Goal: Check status: Check status

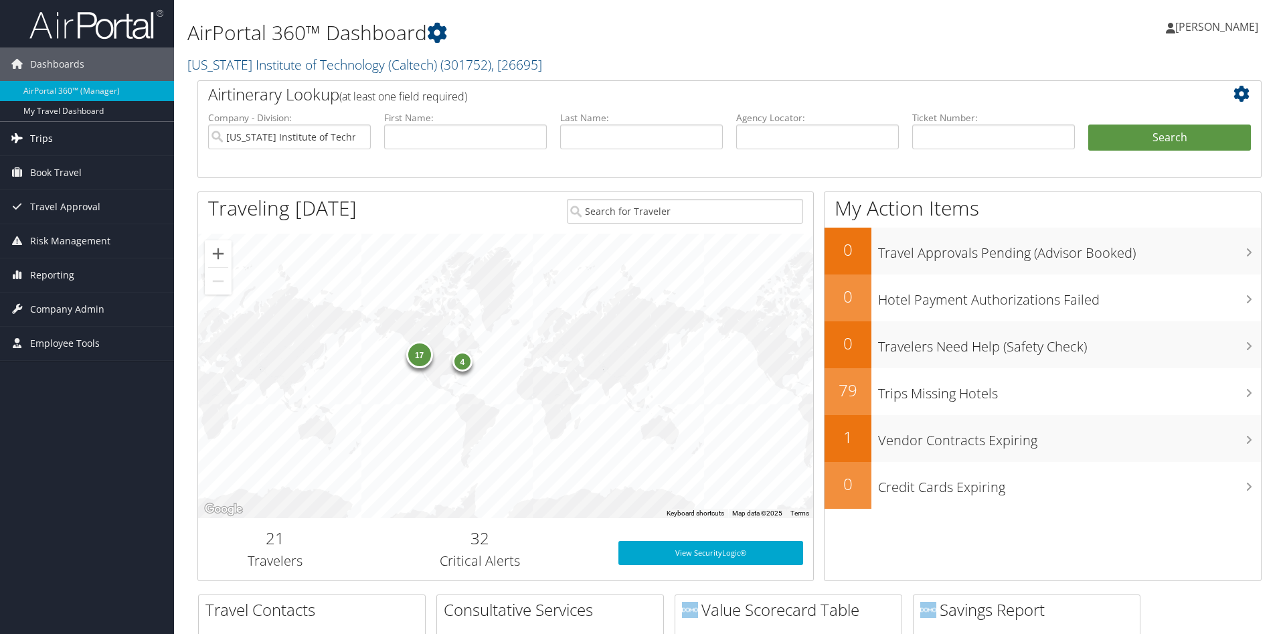
click at [48, 139] on span "Trips" at bounding box center [41, 138] width 23 height 33
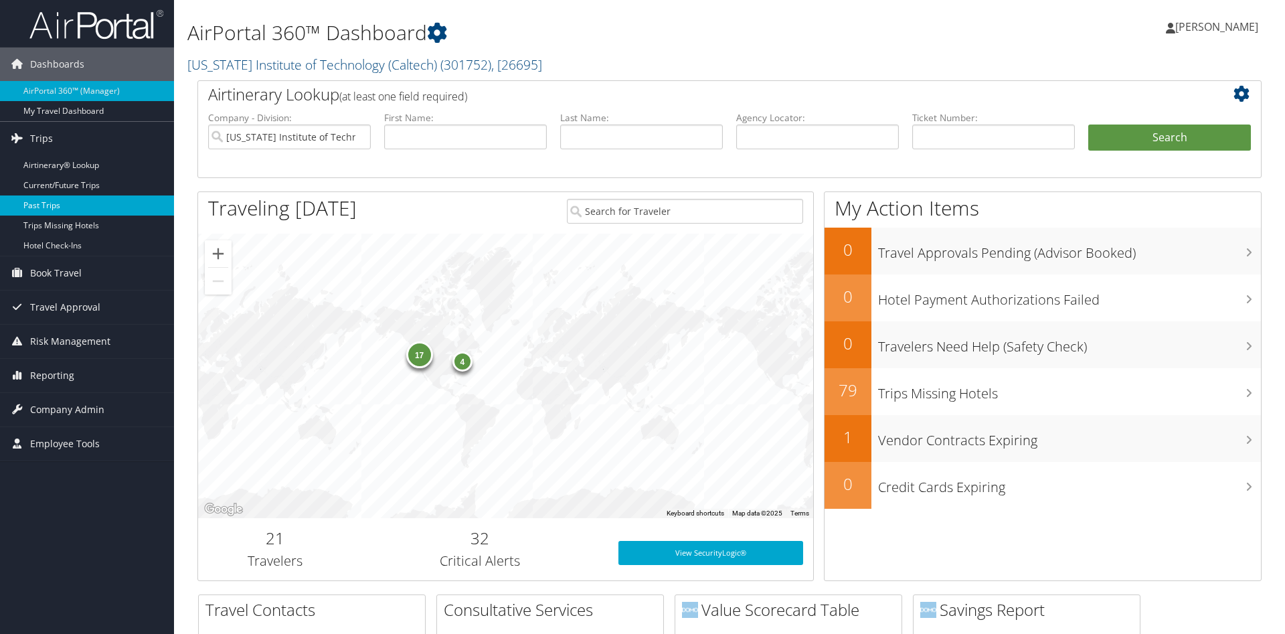
click at [36, 204] on link "Past Trips" at bounding box center [87, 205] width 174 height 20
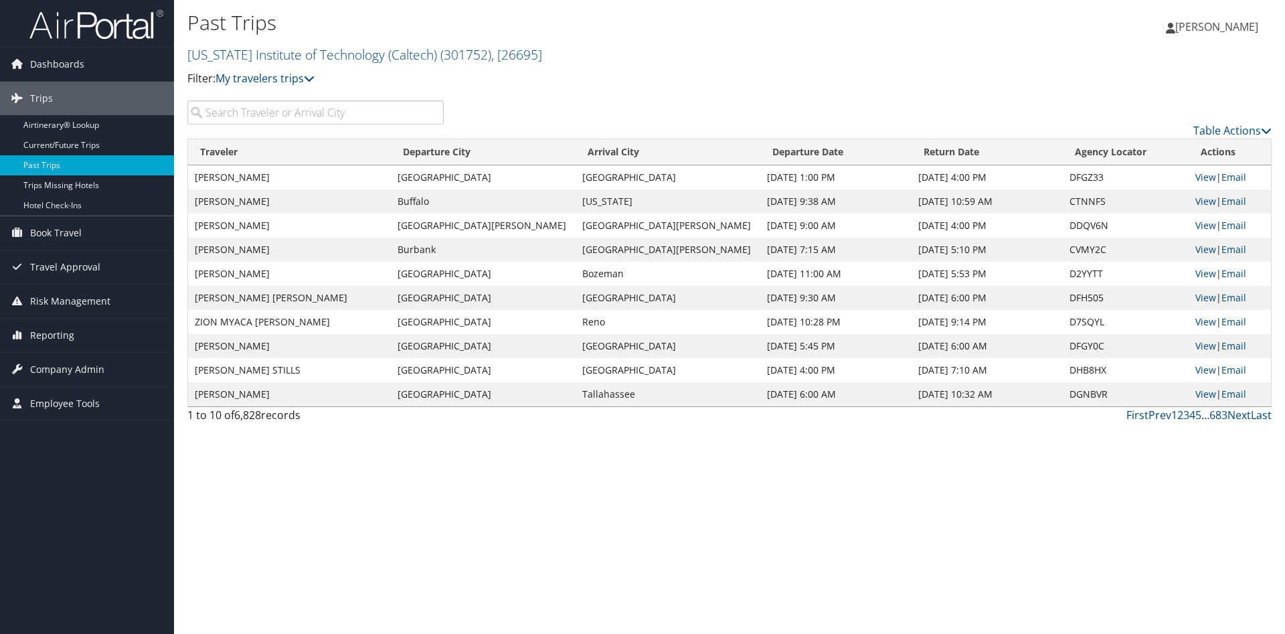
click at [229, 114] on input "search" at bounding box center [315, 112] width 256 height 24
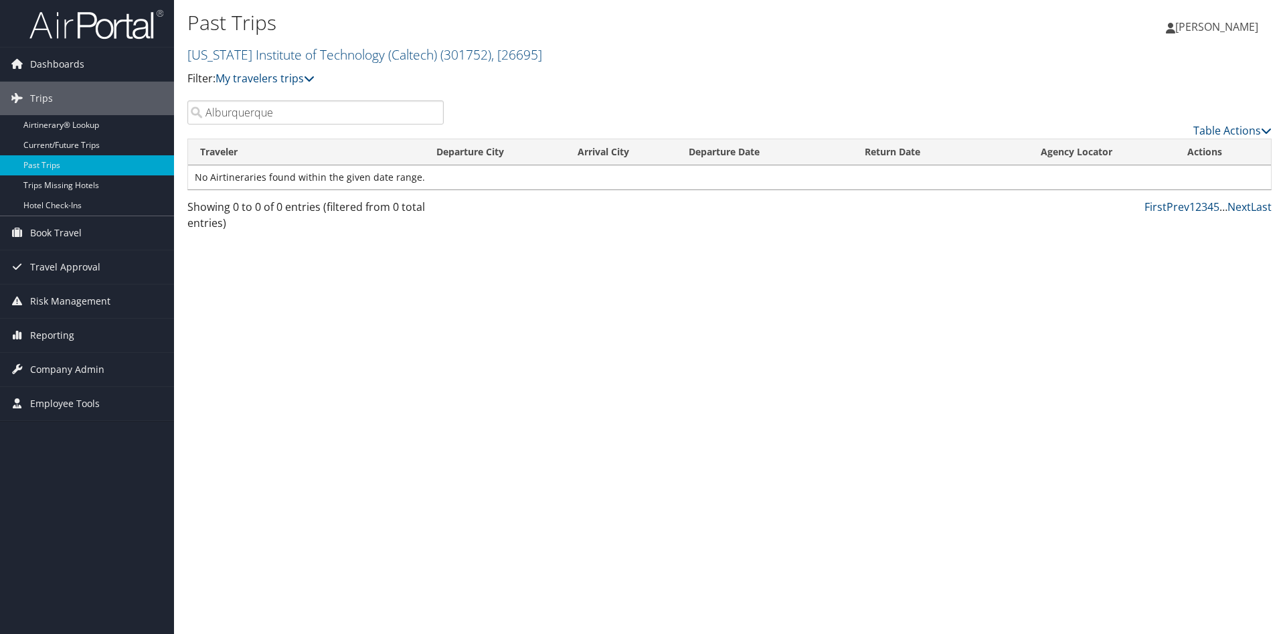
click at [487, 152] on th "Departure City" at bounding box center [494, 152] width 141 height 26
click at [479, 179] on td "No Airtineraries found within the given date range." at bounding box center [729, 177] width 1083 height 24
click at [1262, 132] on icon at bounding box center [1266, 130] width 11 height 11
click at [1050, 81] on div at bounding box center [642, 317] width 1285 height 634
click at [278, 112] on input "Alburquerque" at bounding box center [315, 112] width 256 height 24
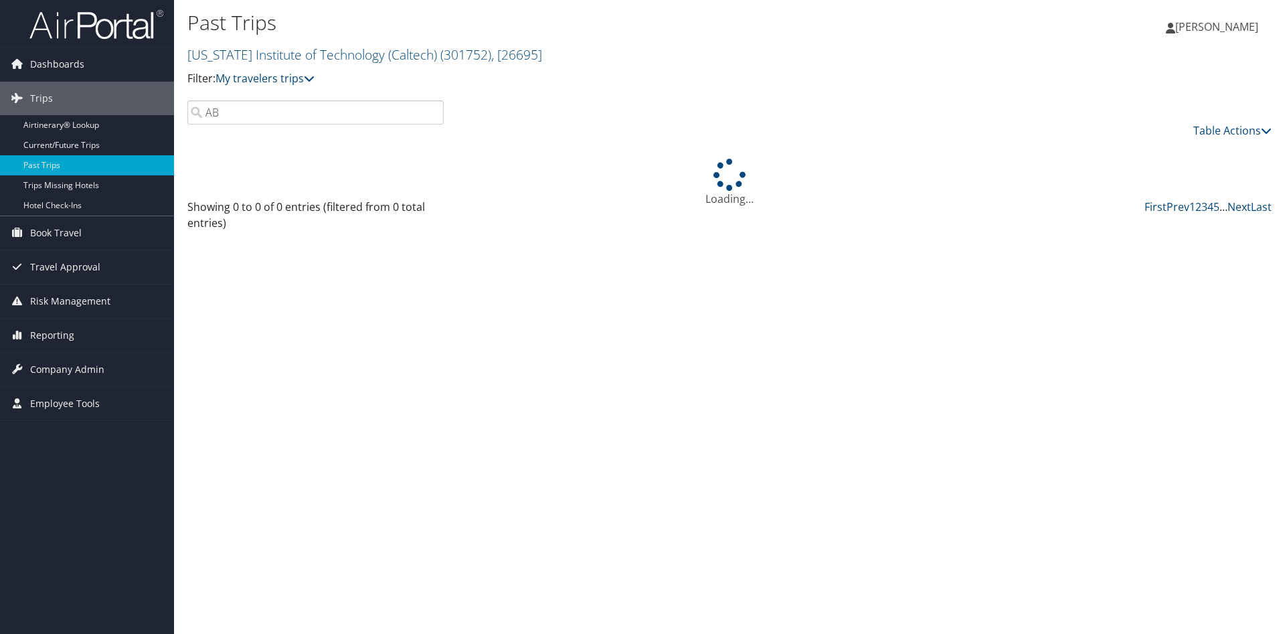
type input "A"
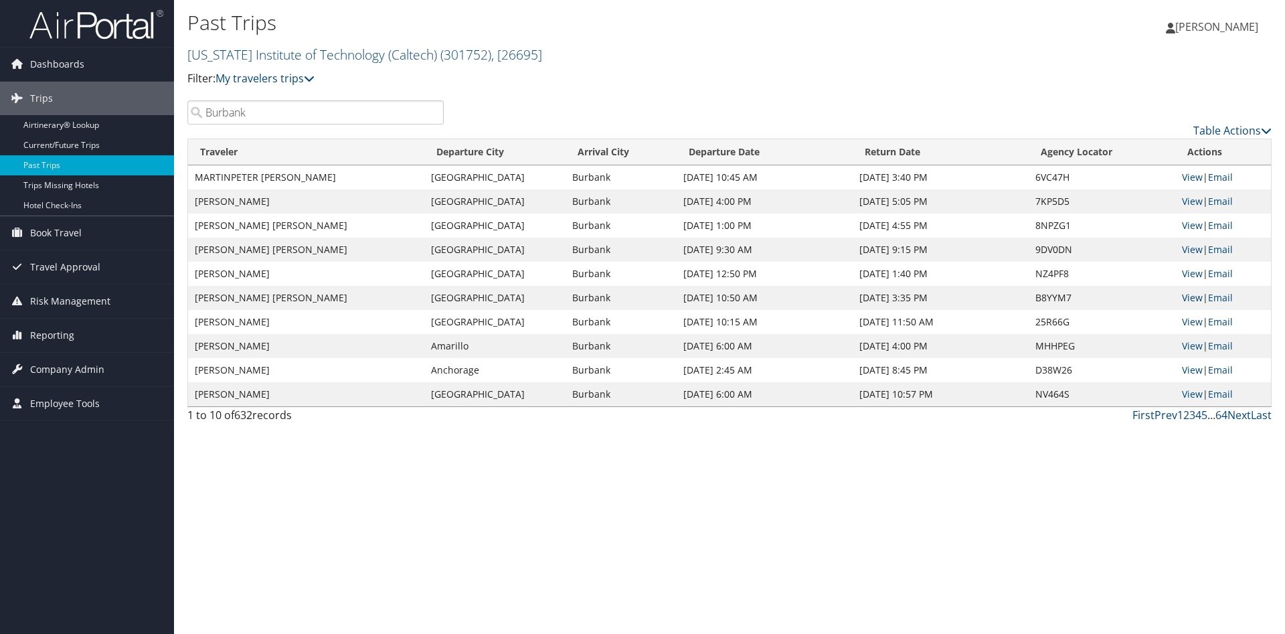
type input "Burbank"
click at [1192, 300] on link "View" at bounding box center [1192, 297] width 21 height 13
click at [1222, 299] on link "Email" at bounding box center [1220, 297] width 25 height 13
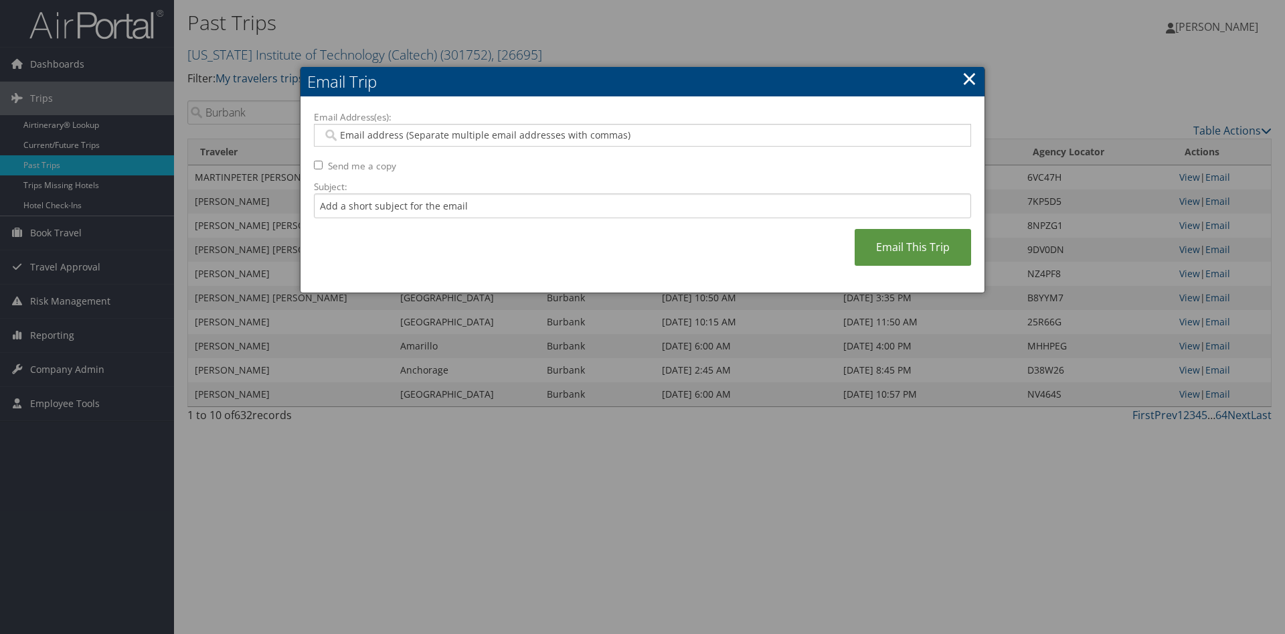
click at [320, 166] on input "Send me a copy" at bounding box center [318, 165] width 9 height 9
checkbox input "true"
click at [894, 250] on link "Email This Trip" at bounding box center [913, 247] width 116 height 37
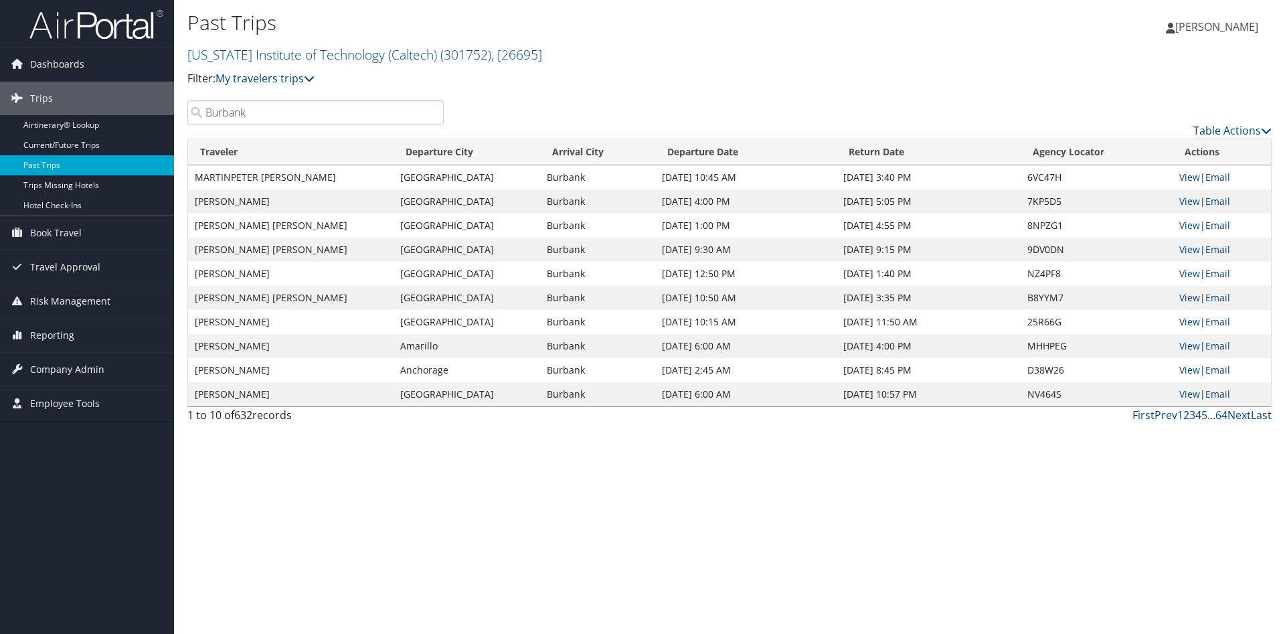
click at [1186, 294] on link "View" at bounding box center [1190, 297] width 21 height 13
click at [1224, 299] on link "Email" at bounding box center [1218, 297] width 25 height 13
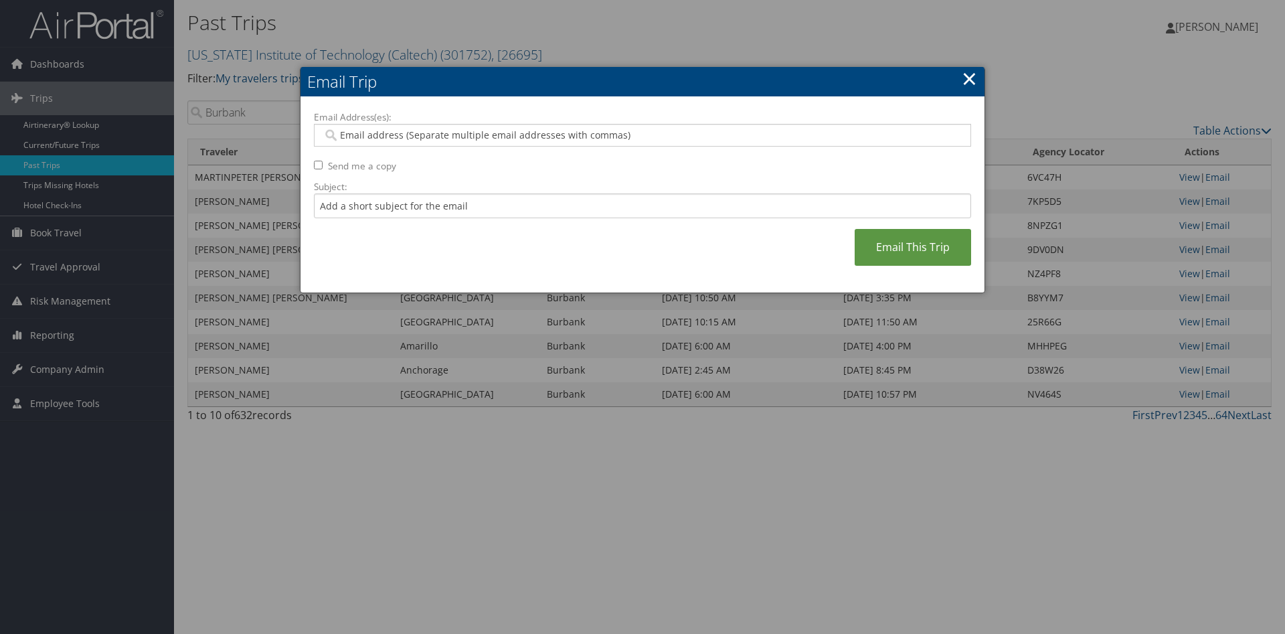
click at [319, 163] on input "Send me a copy" at bounding box center [318, 165] width 9 height 9
checkbox input "true"
click at [927, 249] on link "Email This Trip" at bounding box center [913, 247] width 116 height 37
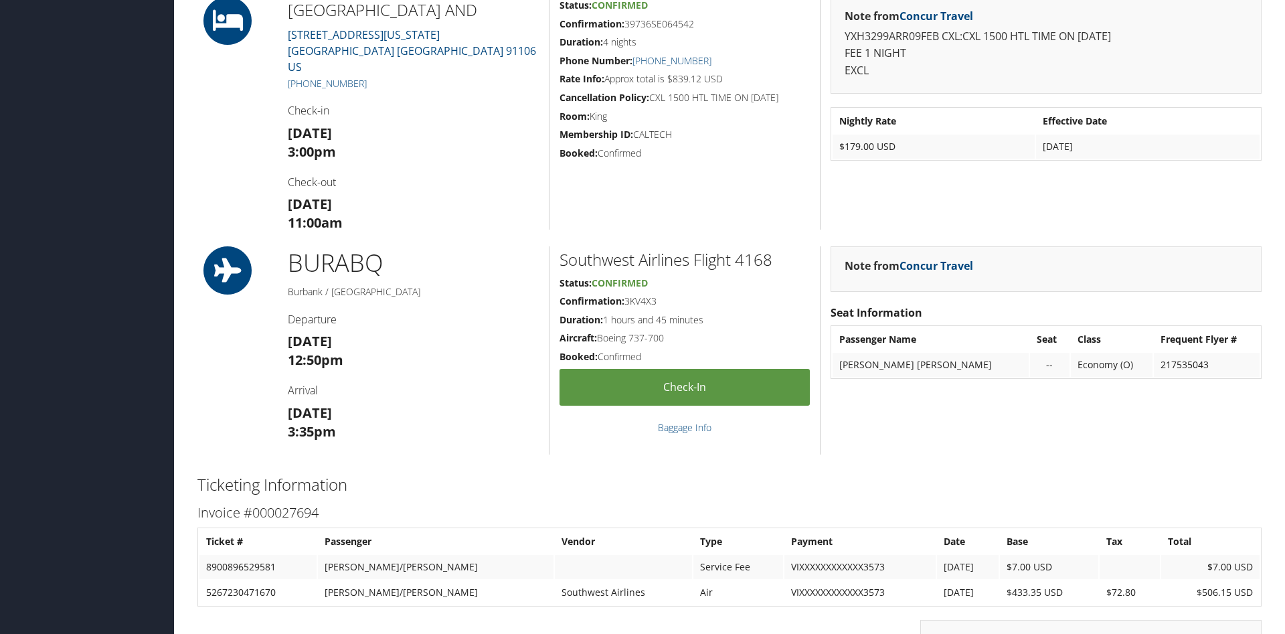
scroll to position [1024, 0]
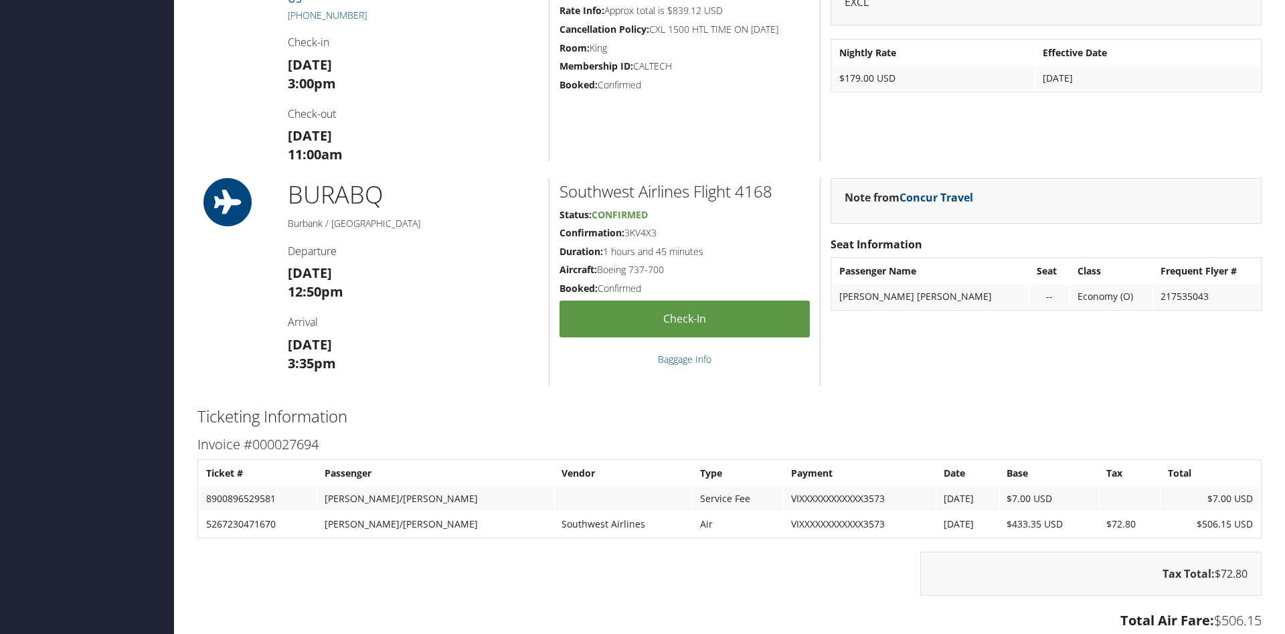
click at [677, 354] on link "Baggage Info" at bounding box center [685, 359] width 54 height 13
click at [959, 197] on link "Concur Travel" at bounding box center [937, 197] width 74 height 15
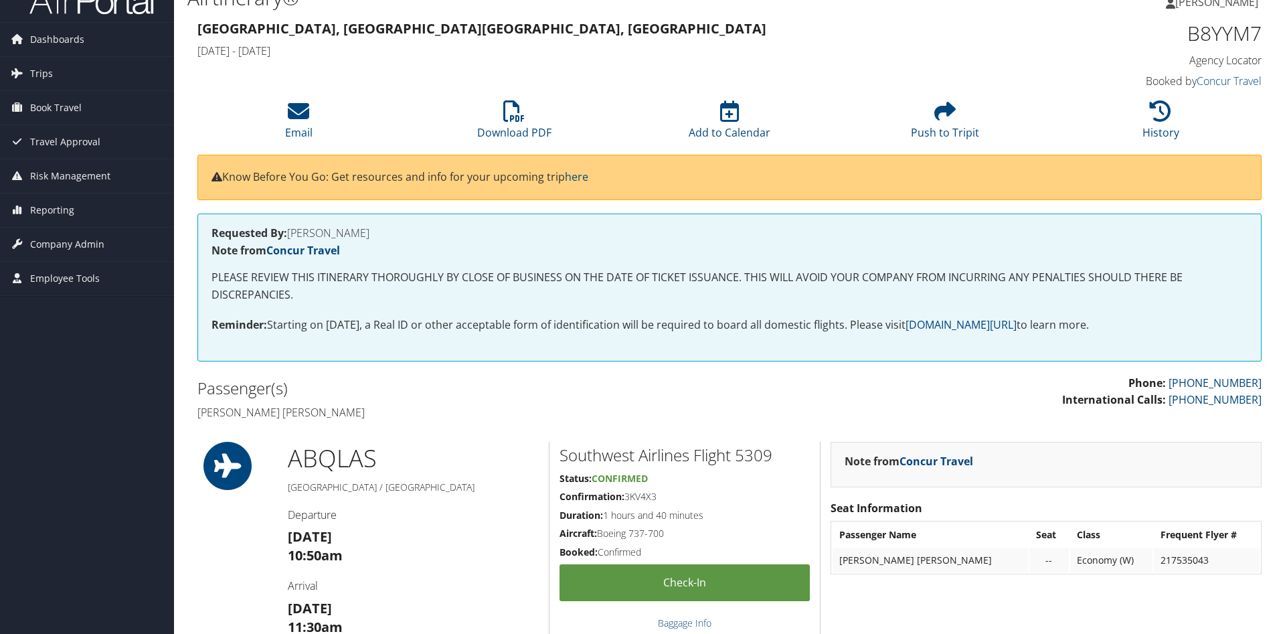
scroll to position [0, 0]
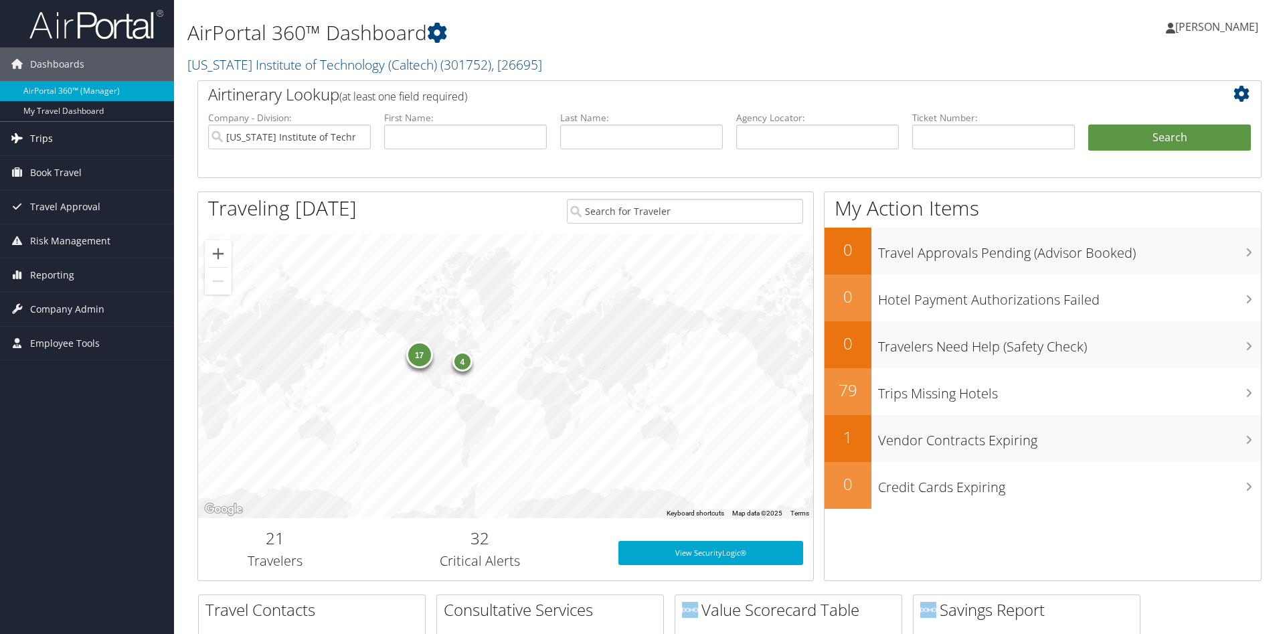
click at [42, 139] on span "Trips" at bounding box center [41, 138] width 23 height 33
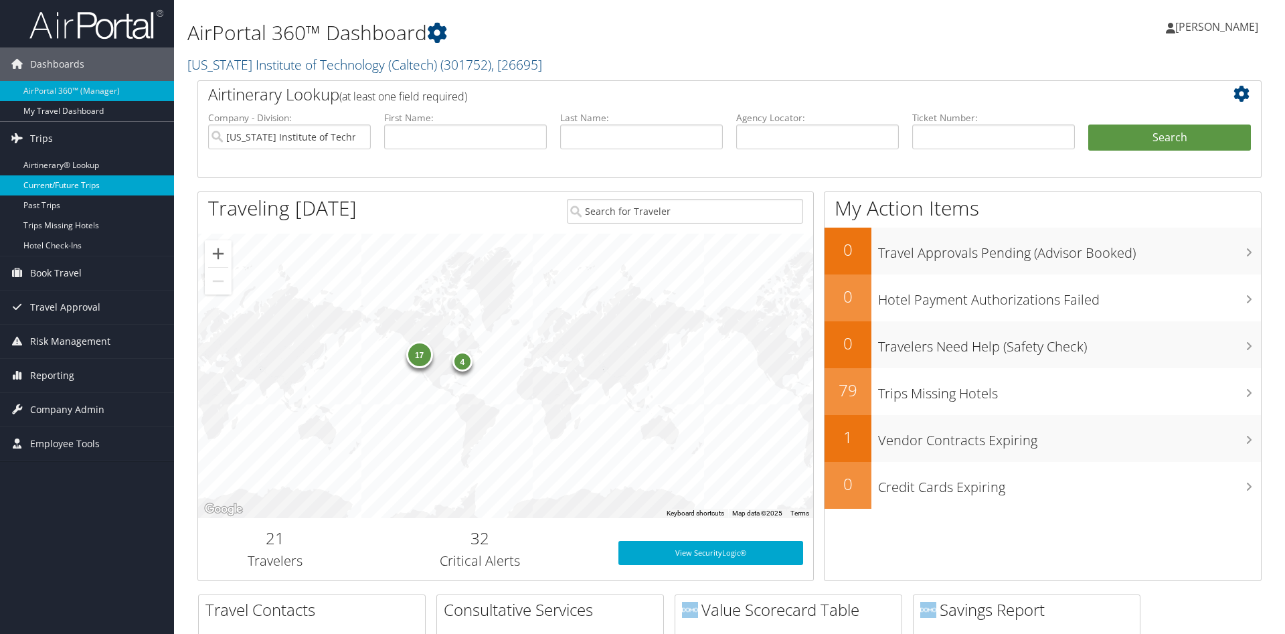
click at [70, 181] on link "Current/Future Trips" at bounding box center [87, 185] width 174 height 20
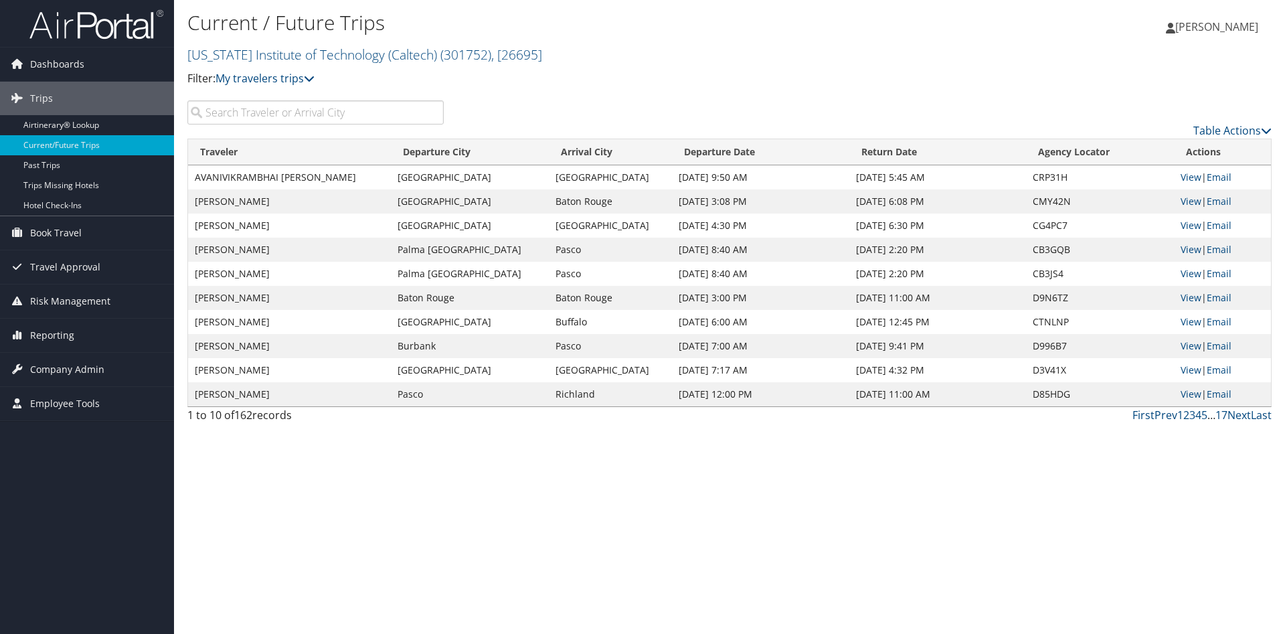
click at [283, 112] on input "search" at bounding box center [315, 112] width 256 height 24
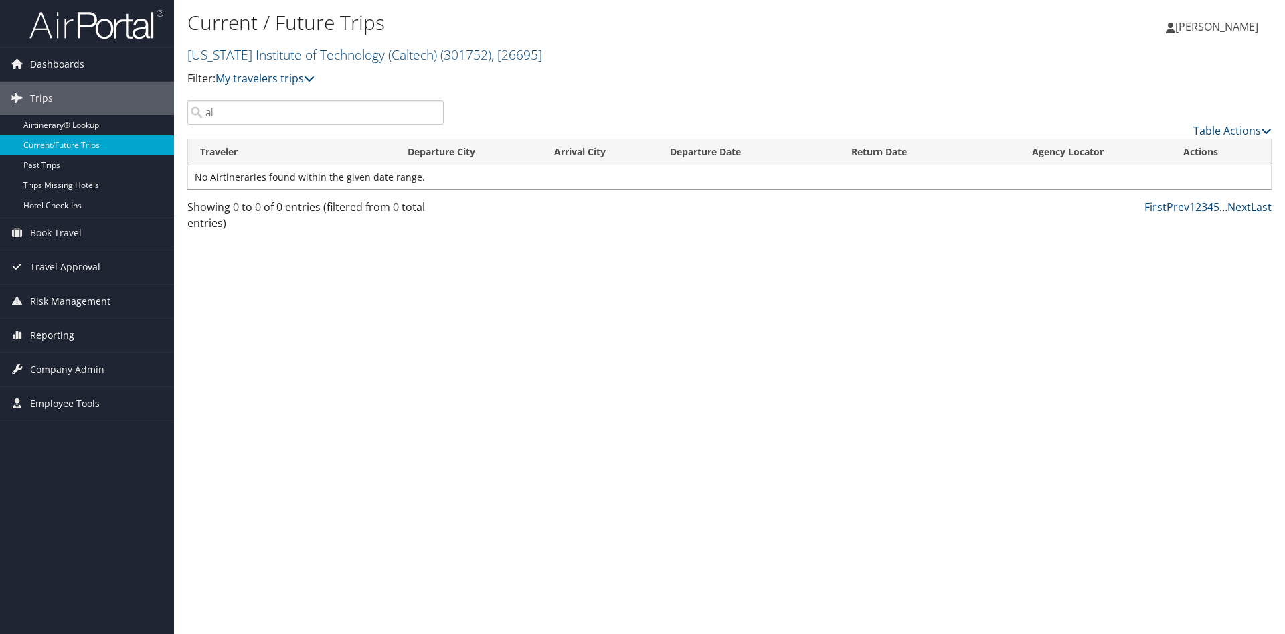
type input "a"
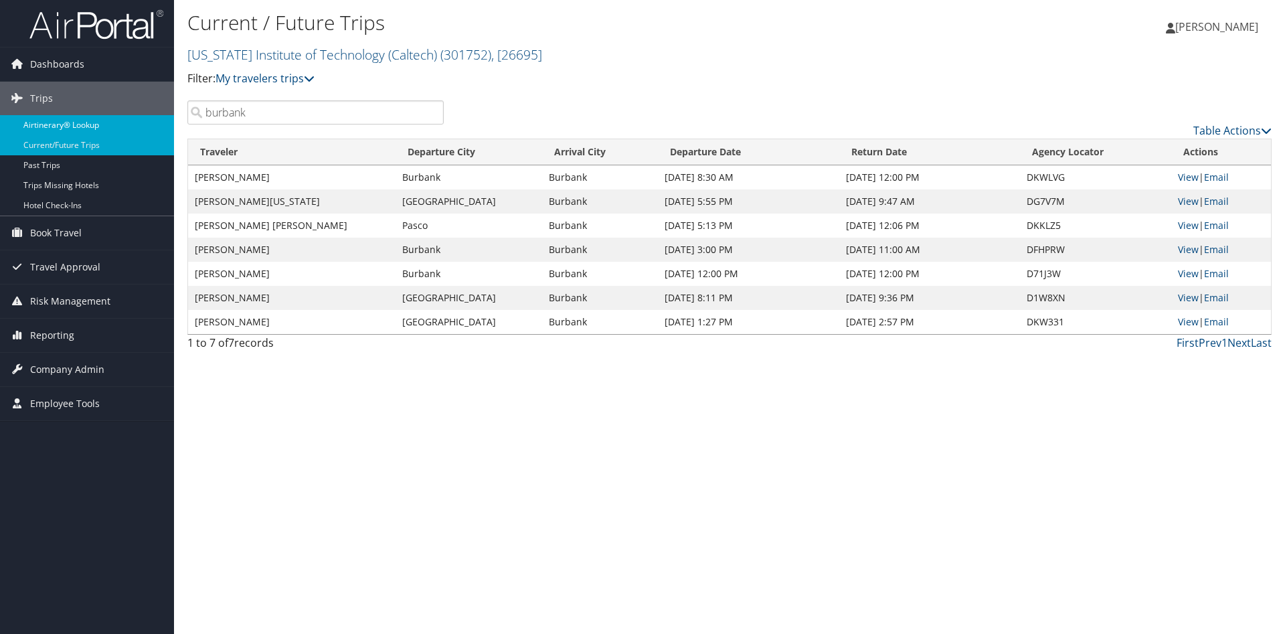
type input "burbank"
click at [81, 120] on link "Airtinerary® Lookup" at bounding box center [87, 125] width 174 height 20
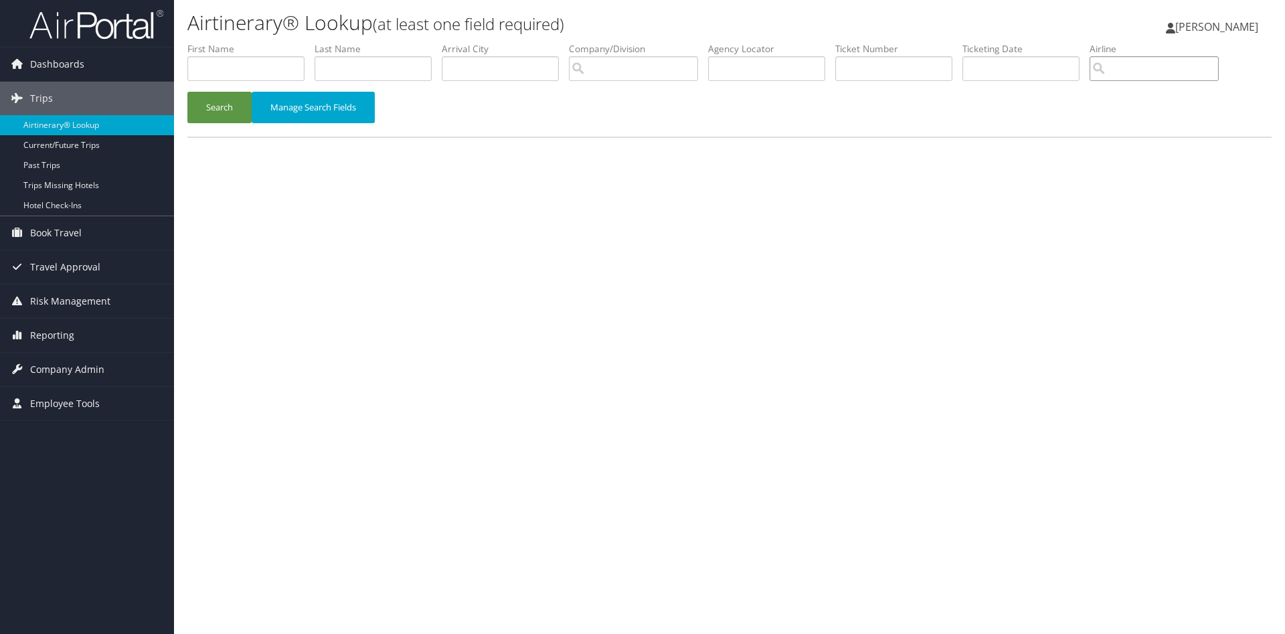
click at [1090, 81] on input "search" at bounding box center [1154, 68] width 129 height 25
click at [275, 141] on div "Southwest Airlines (WN)" at bounding box center [260, 142] width 141 height 13
type input "Southwest Airlines"
click at [495, 65] on input "text" at bounding box center [500, 68] width 117 height 25
click at [227, 123] on button "Search" at bounding box center [219, 107] width 64 height 31
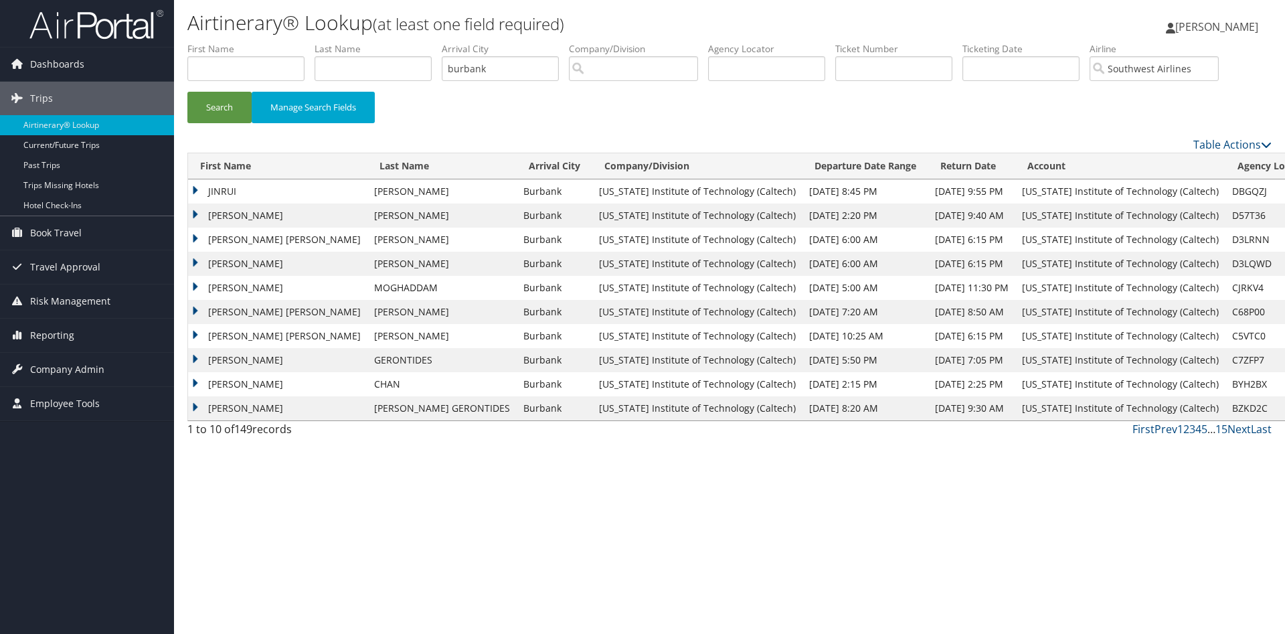
click at [221, 204] on td "JINRUI" at bounding box center [277, 191] width 179 height 24
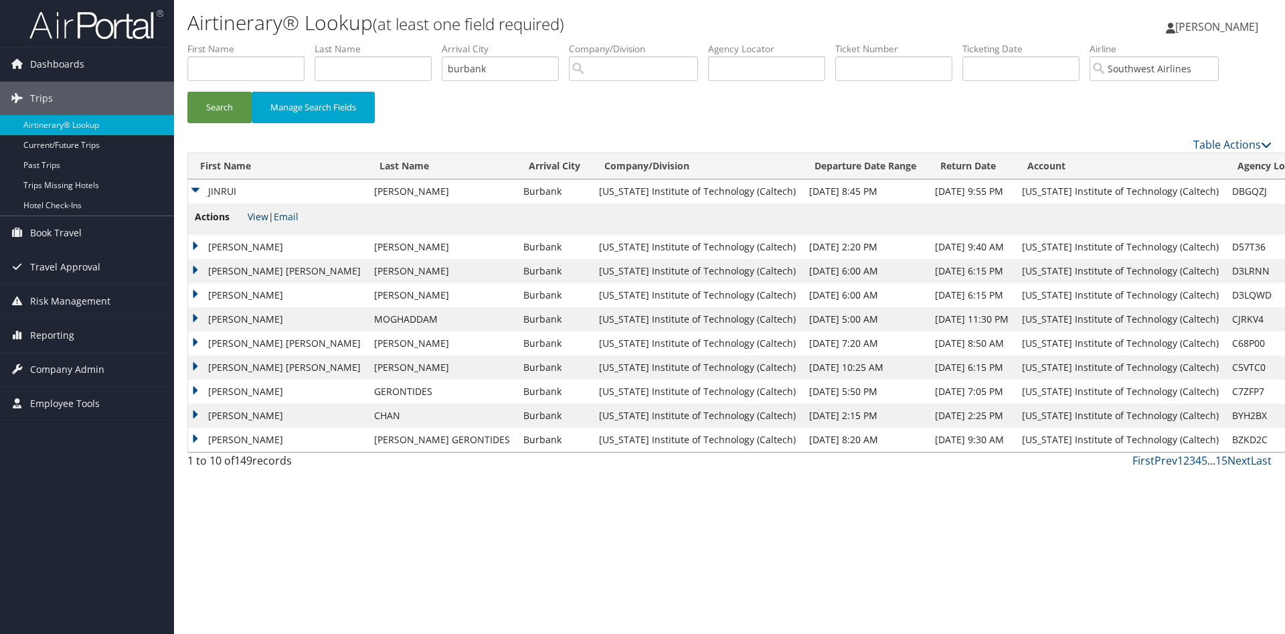
click at [260, 223] on link "View" at bounding box center [258, 216] width 21 height 13
click at [237, 259] on td "HANNAH ROSE" at bounding box center [277, 247] width 179 height 24
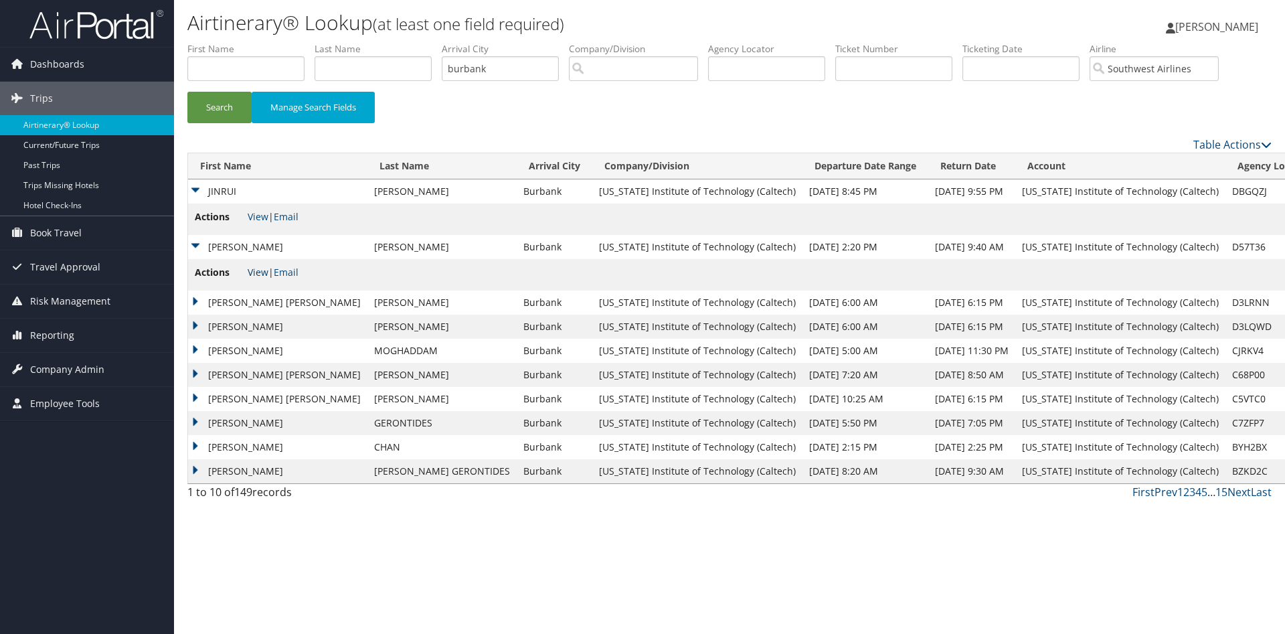
click at [257, 278] on link "View" at bounding box center [258, 272] width 21 height 13
click at [233, 315] on td "EMILY JANE" at bounding box center [277, 303] width 179 height 24
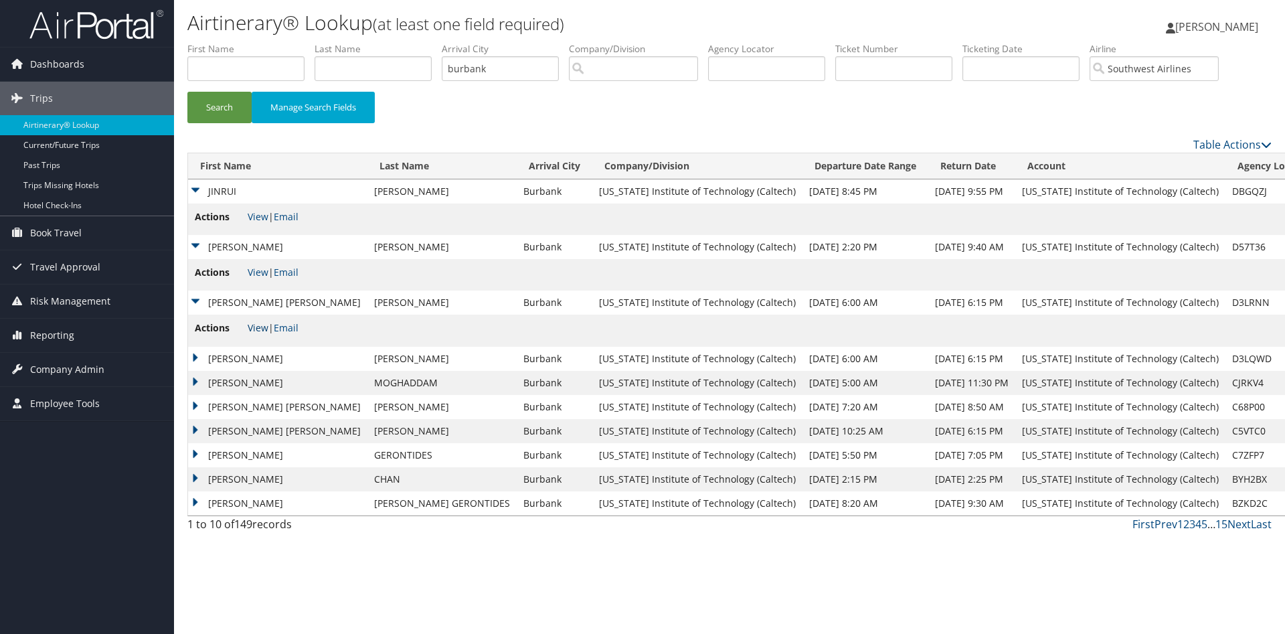
click at [257, 334] on link "View" at bounding box center [258, 327] width 21 height 13
click at [236, 371] on td "EMMA TAYLOR" at bounding box center [277, 359] width 179 height 24
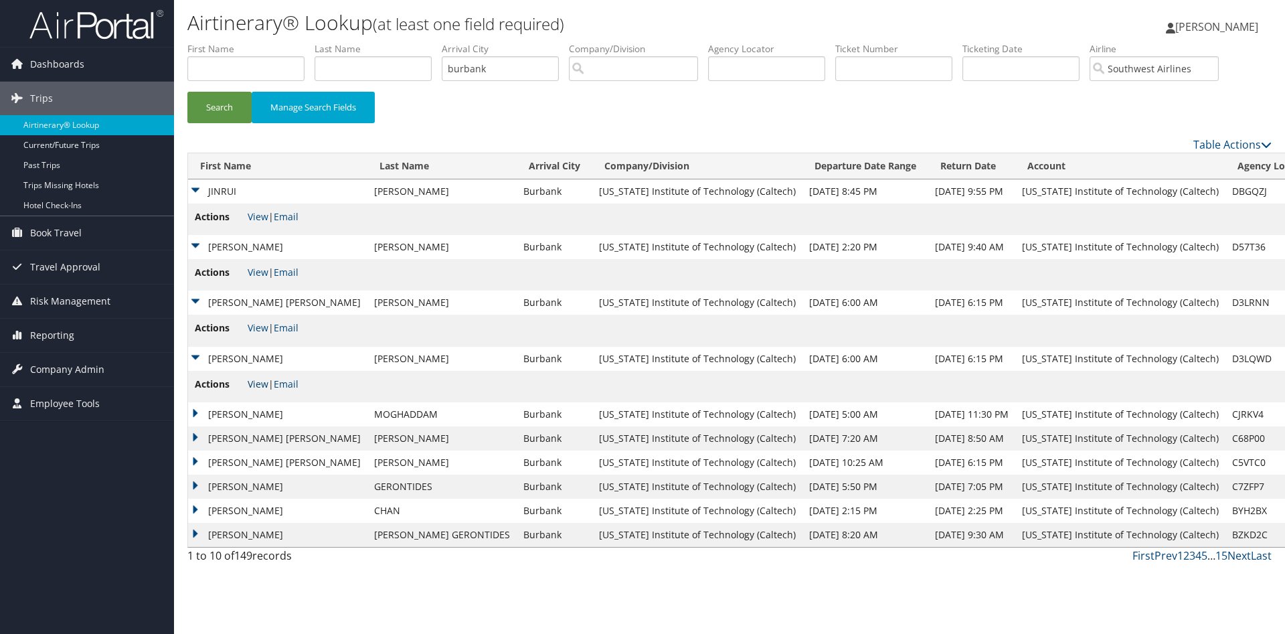
click at [256, 390] on link "View" at bounding box center [258, 384] width 21 height 13
click at [241, 426] on td "MINA AMINI" at bounding box center [277, 414] width 179 height 24
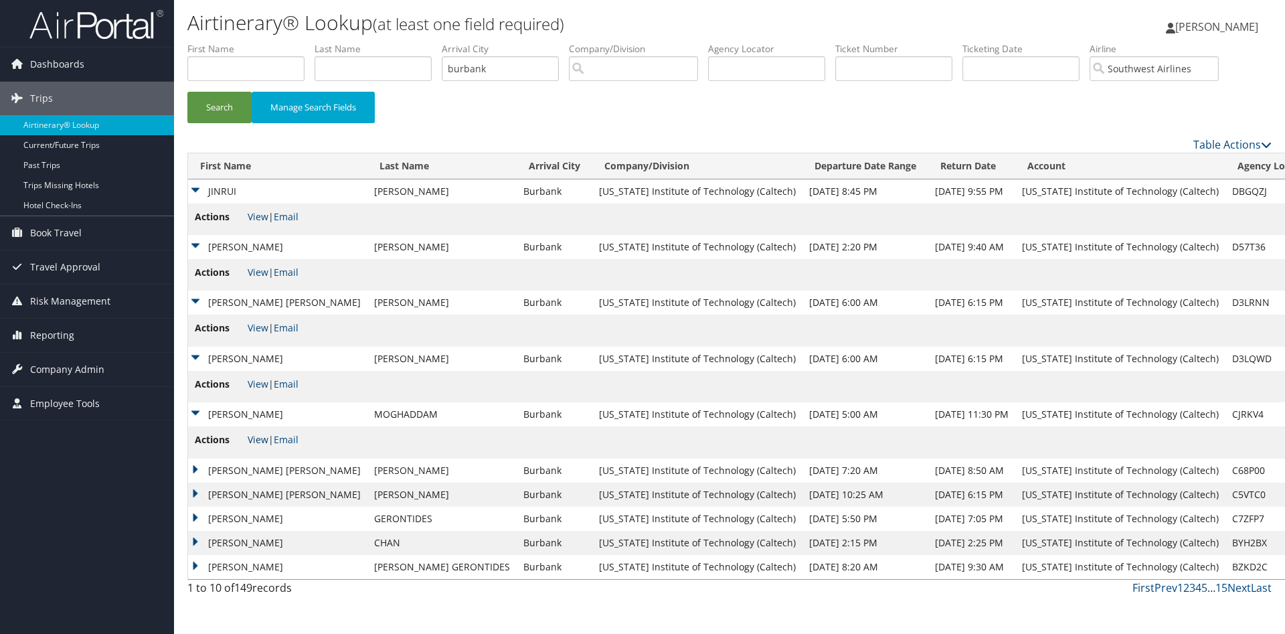
click at [254, 446] on link "View" at bounding box center [258, 439] width 21 height 13
click at [252, 483] on td "JACLYN RENEE" at bounding box center [277, 471] width 179 height 24
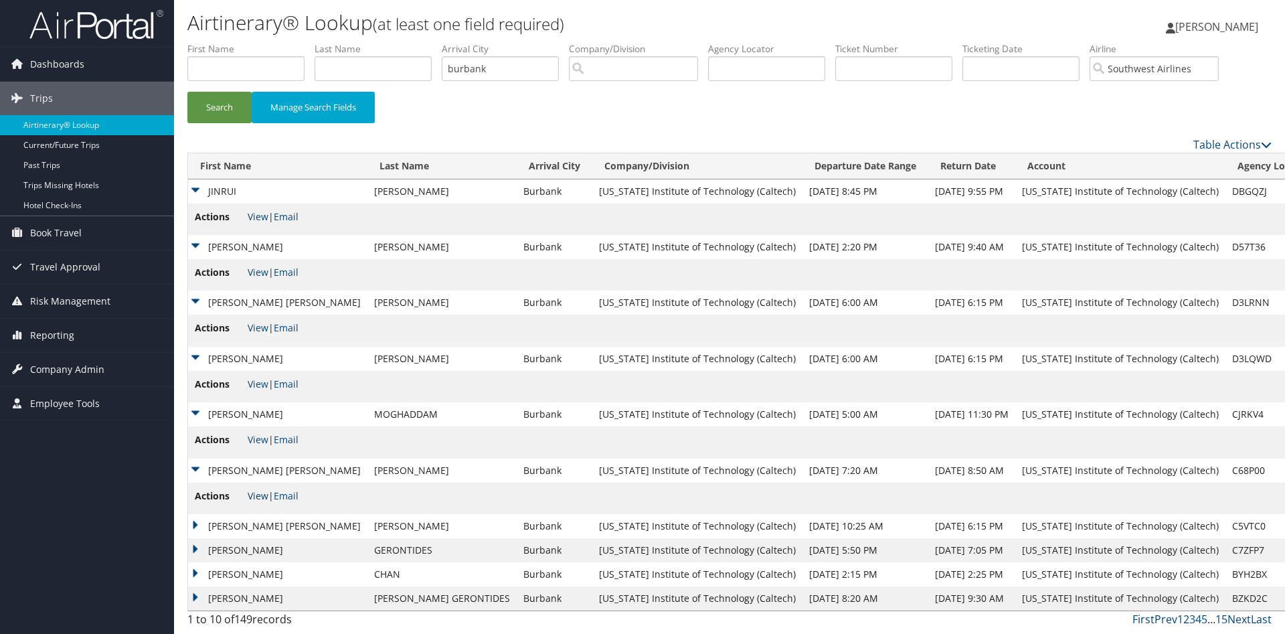
click at [256, 502] on link "View" at bounding box center [258, 495] width 21 height 13
click at [1242, 615] on link "Next" at bounding box center [1239, 619] width 23 height 15
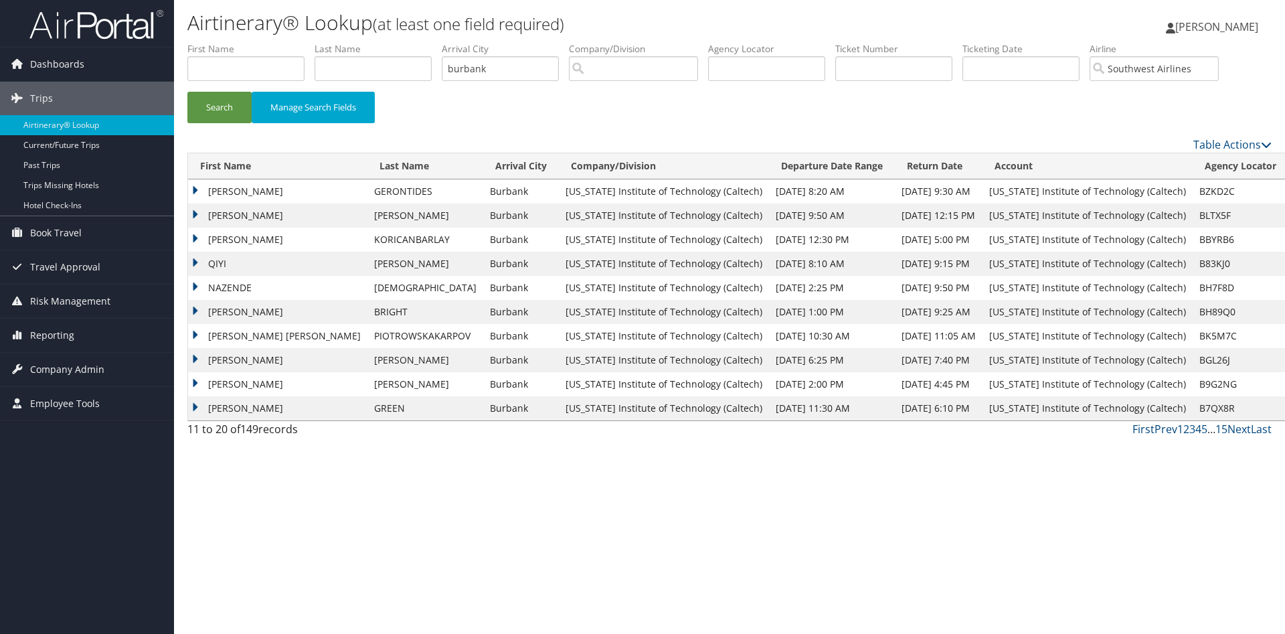
scroll to position [0, 0]
click at [242, 228] on td "MITCHELL" at bounding box center [277, 216] width 179 height 24
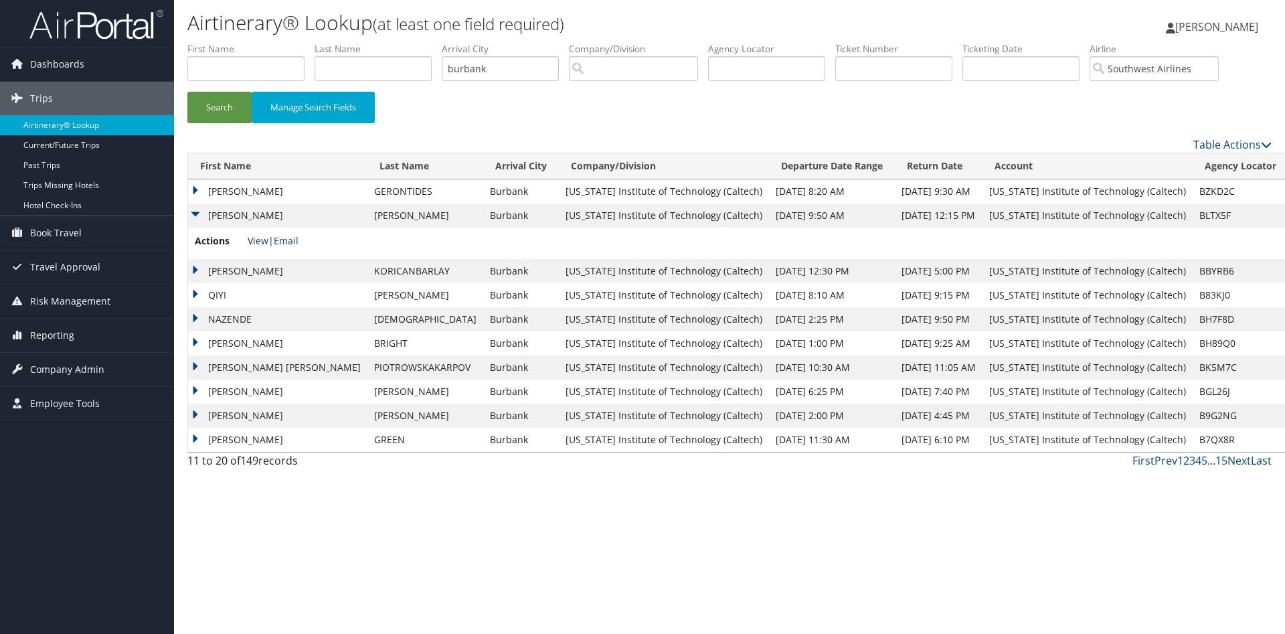
click at [260, 247] on link "View" at bounding box center [258, 240] width 21 height 13
click at [240, 204] on td "JOHN" at bounding box center [277, 191] width 179 height 24
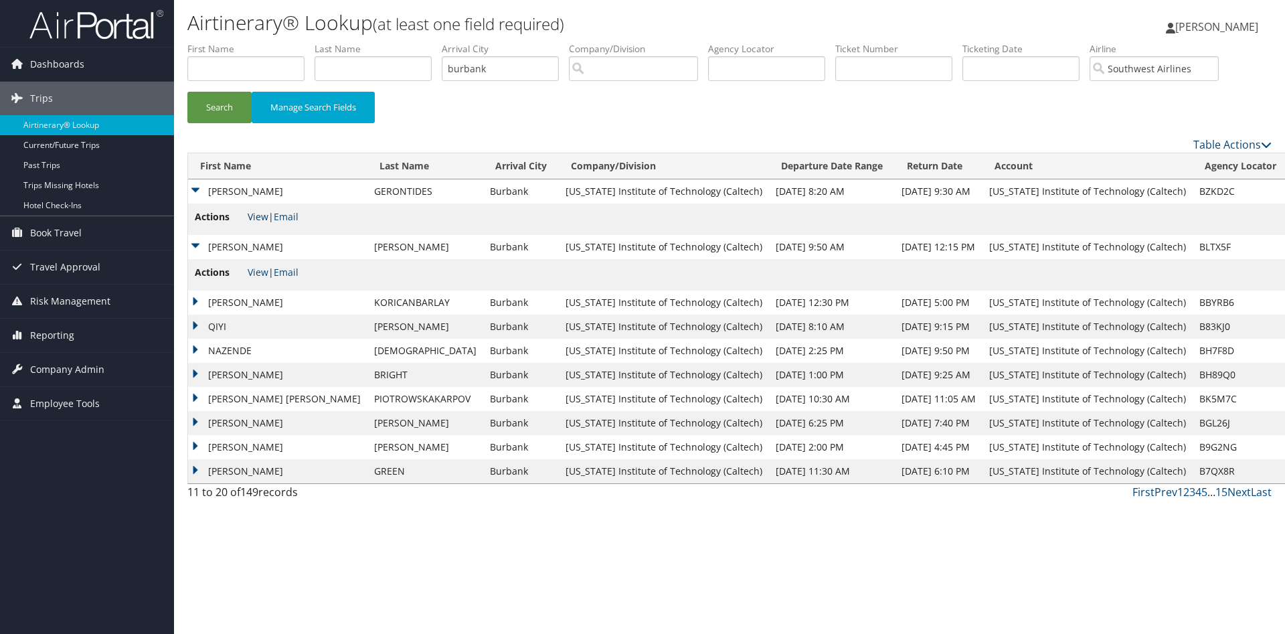
click at [255, 223] on link "View" at bounding box center [258, 216] width 21 height 13
click at [233, 315] on td "EZRA" at bounding box center [277, 303] width 179 height 24
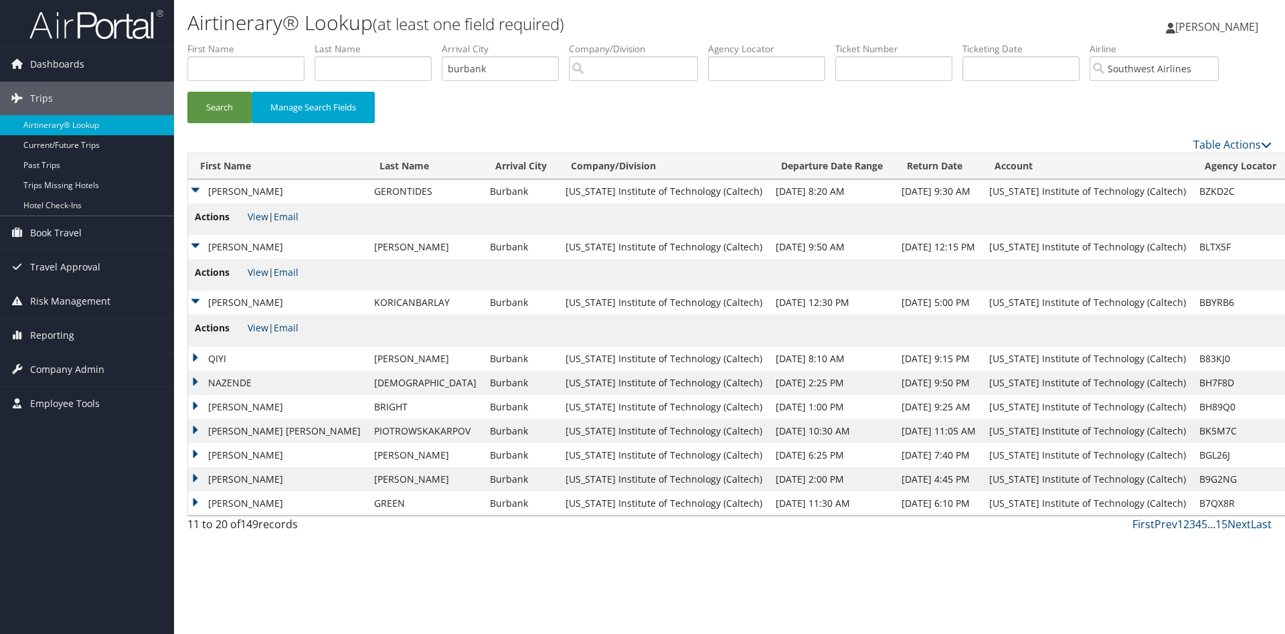
click at [260, 334] on link "View" at bounding box center [258, 327] width 21 height 13
click at [208, 371] on td "QIYI" at bounding box center [277, 359] width 179 height 24
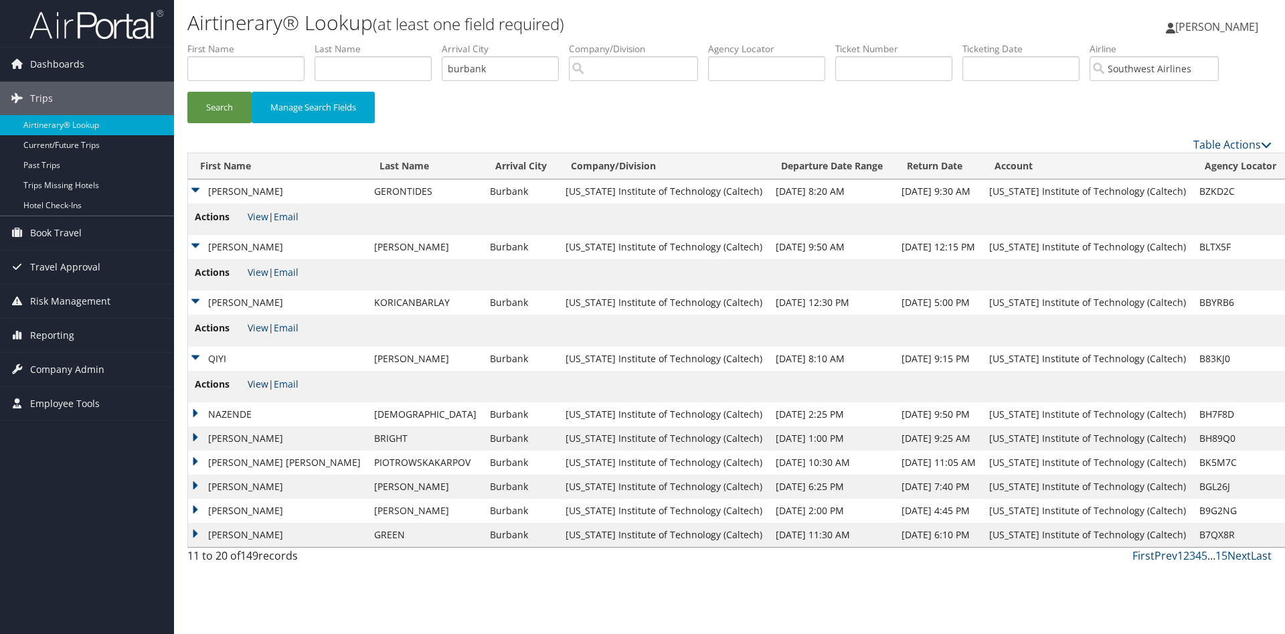
click at [260, 390] on link "View" at bounding box center [258, 384] width 21 height 13
click at [236, 426] on td "NAZENDE" at bounding box center [277, 414] width 179 height 24
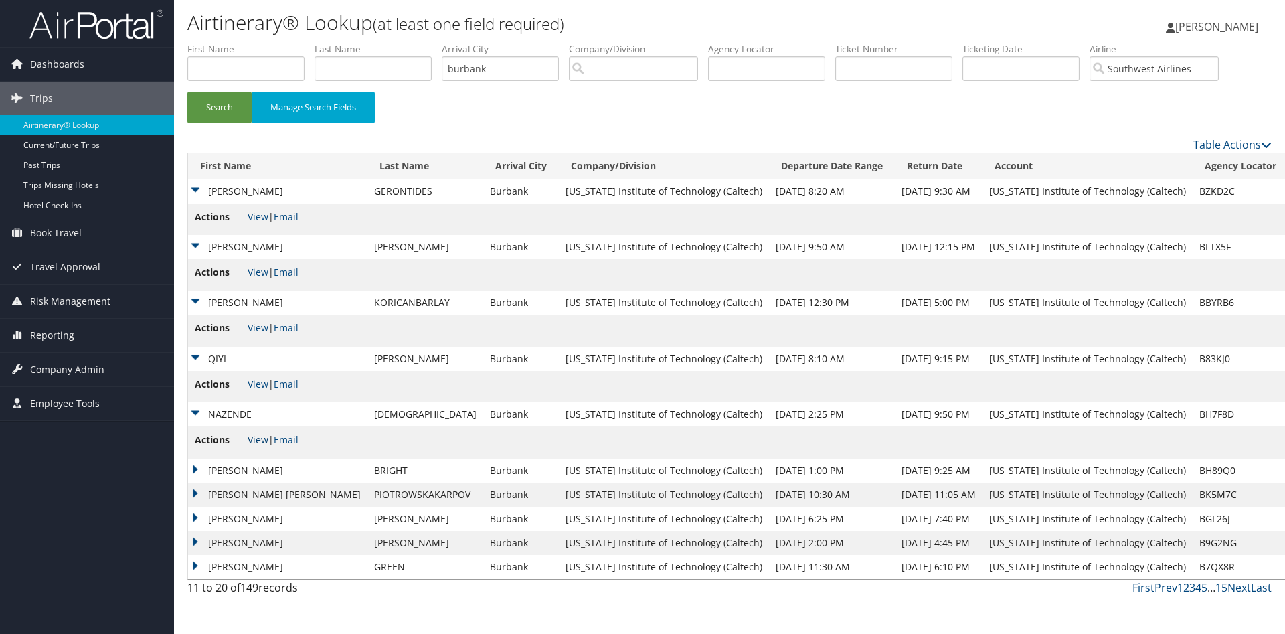
click at [258, 446] on link "View" at bounding box center [258, 439] width 21 height 13
click at [260, 483] on td "JONTHAN MICHAEL" at bounding box center [277, 471] width 179 height 24
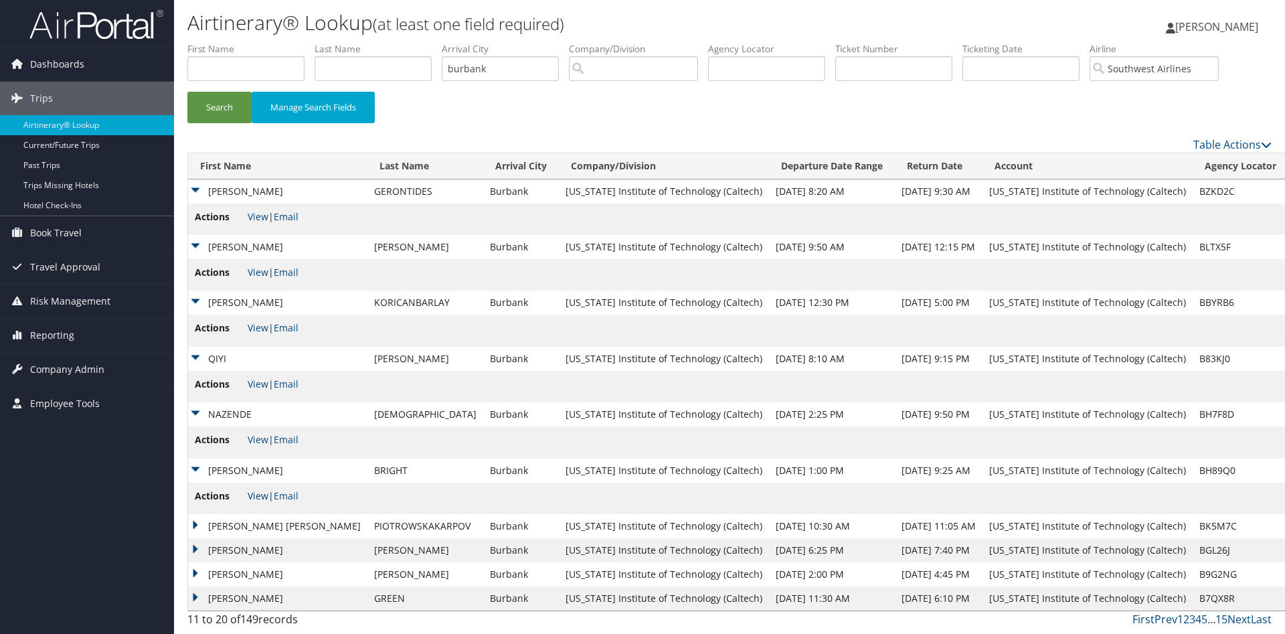
click at [260, 502] on link "View" at bounding box center [258, 495] width 21 height 13
click at [271, 530] on td "JOANNA MONIKA" at bounding box center [277, 526] width 179 height 24
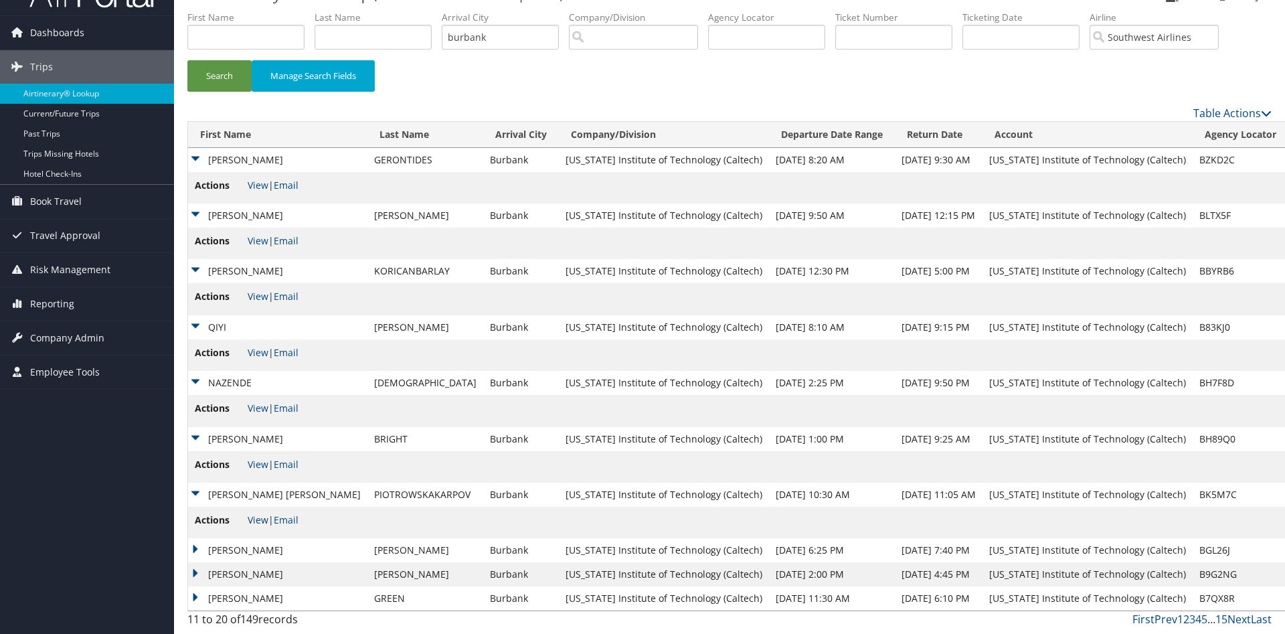
click at [257, 526] on link "View" at bounding box center [258, 519] width 21 height 13
click at [270, 552] on td "BETTIE J" at bounding box center [277, 550] width 179 height 24
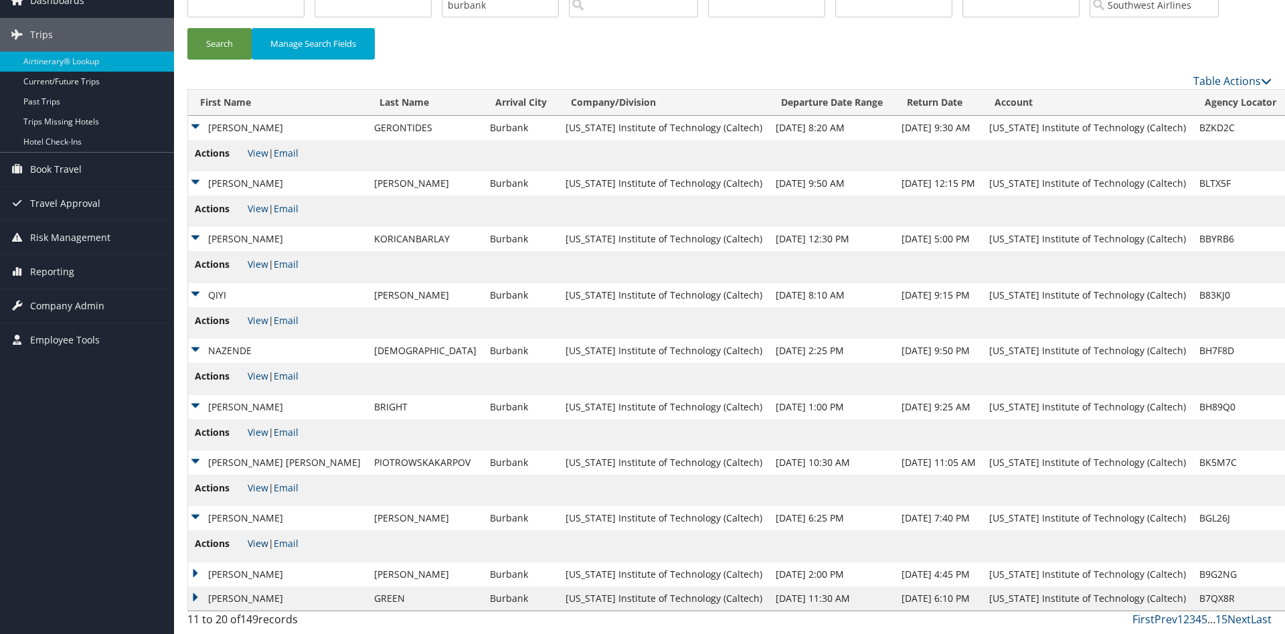
click at [258, 550] on link "View" at bounding box center [258, 543] width 21 height 13
click at [258, 549] on link "View" at bounding box center [258, 543] width 21 height 13
click at [247, 577] on td "KATHLEEN" at bounding box center [277, 574] width 179 height 24
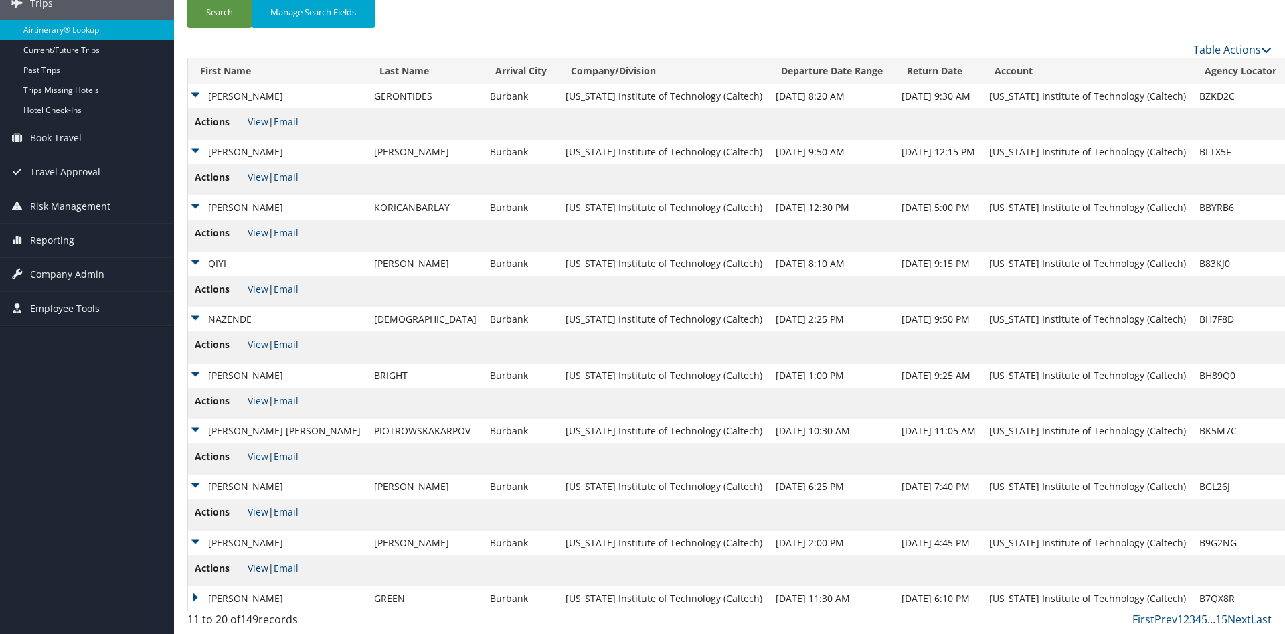
click at [257, 574] on link "View" at bounding box center [258, 568] width 21 height 13
click at [260, 600] on td "ZACHARY BRUCE" at bounding box center [277, 598] width 179 height 24
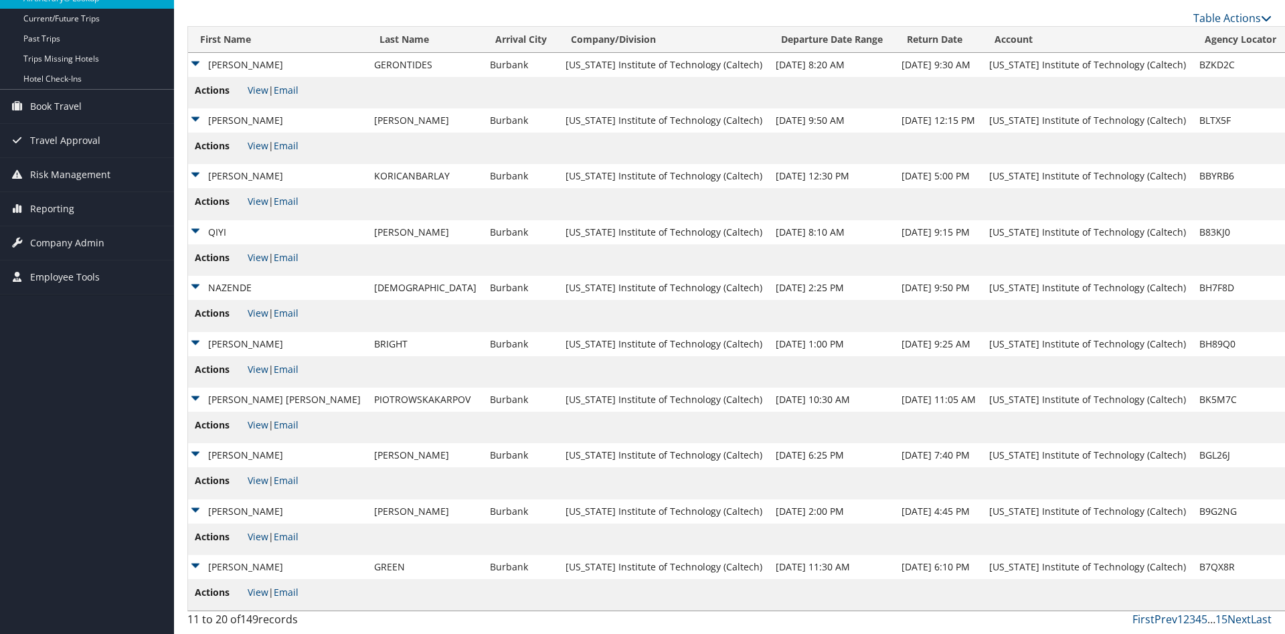
scroll to position [176, 0]
click at [260, 590] on link "View" at bounding box center [258, 592] width 21 height 13
click at [196, 568] on td "ZACHARY BRUCE" at bounding box center [277, 567] width 179 height 24
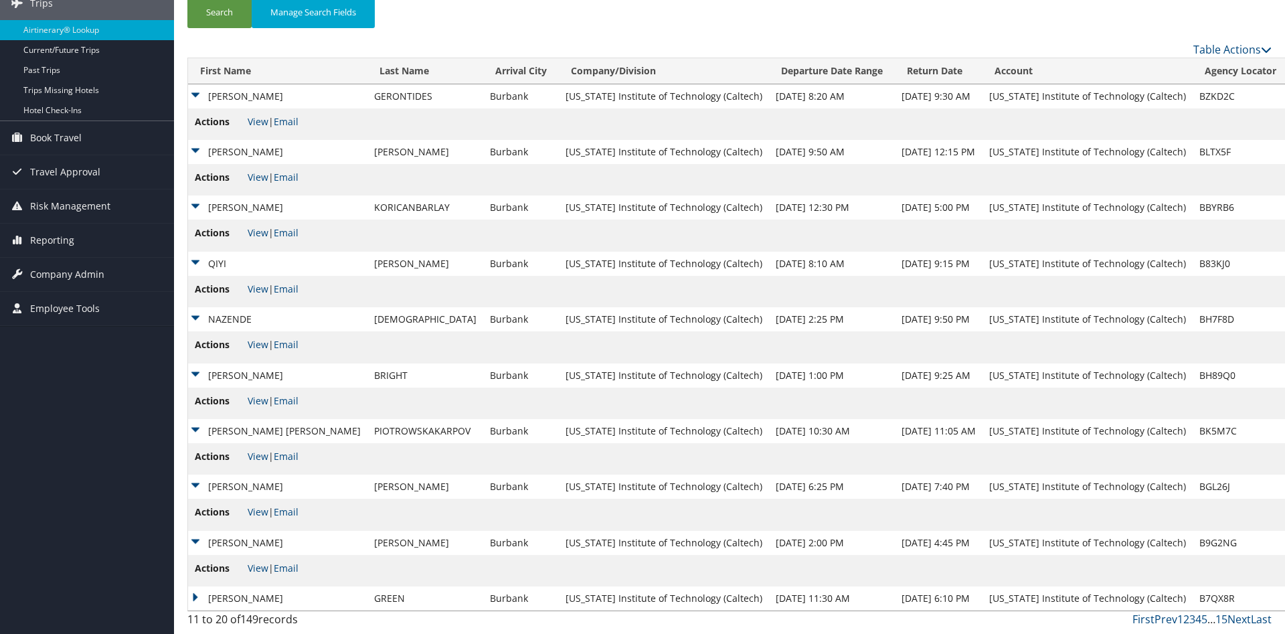
click at [199, 537] on td "KATHLEEN" at bounding box center [277, 543] width 179 height 24
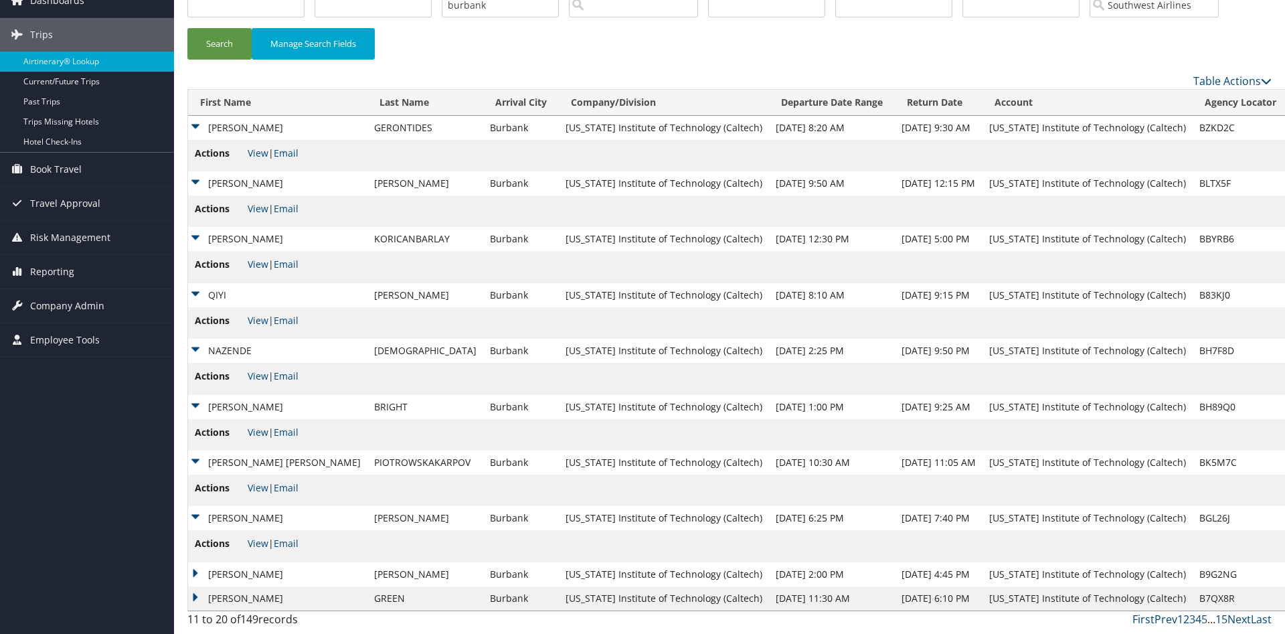
scroll to position [112, 0]
click at [199, 519] on td "BETTIE J" at bounding box center [277, 518] width 179 height 24
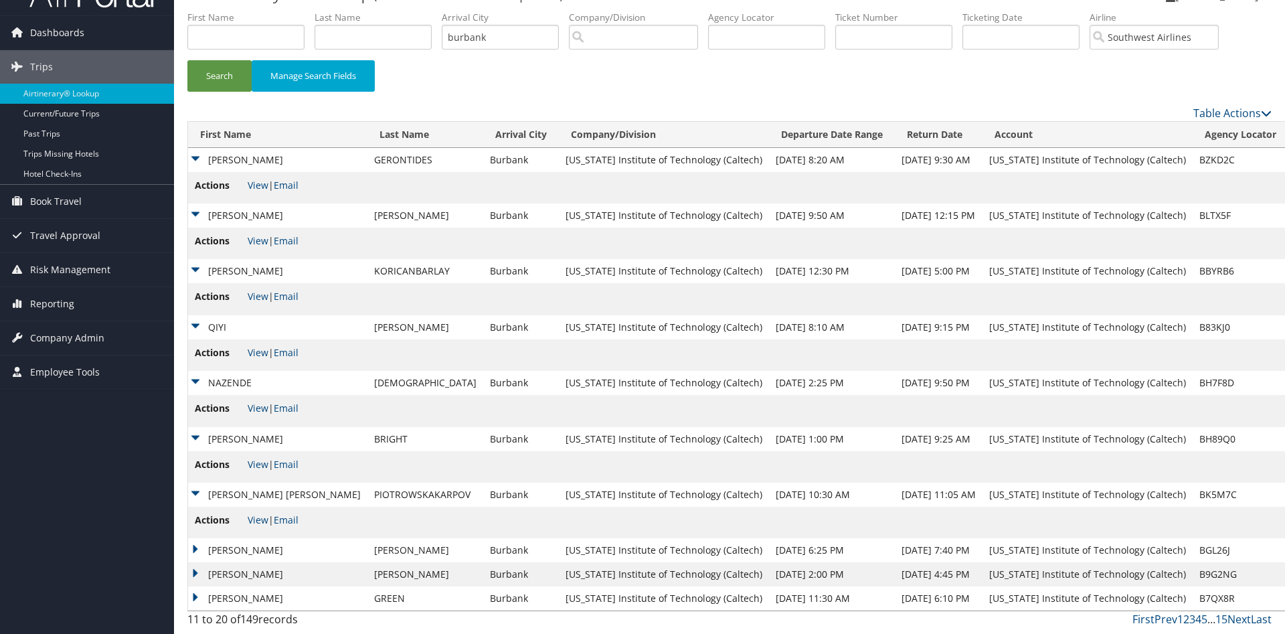
click at [201, 490] on td "JOANNA MONIKA" at bounding box center [277, 495] width 179 height 24
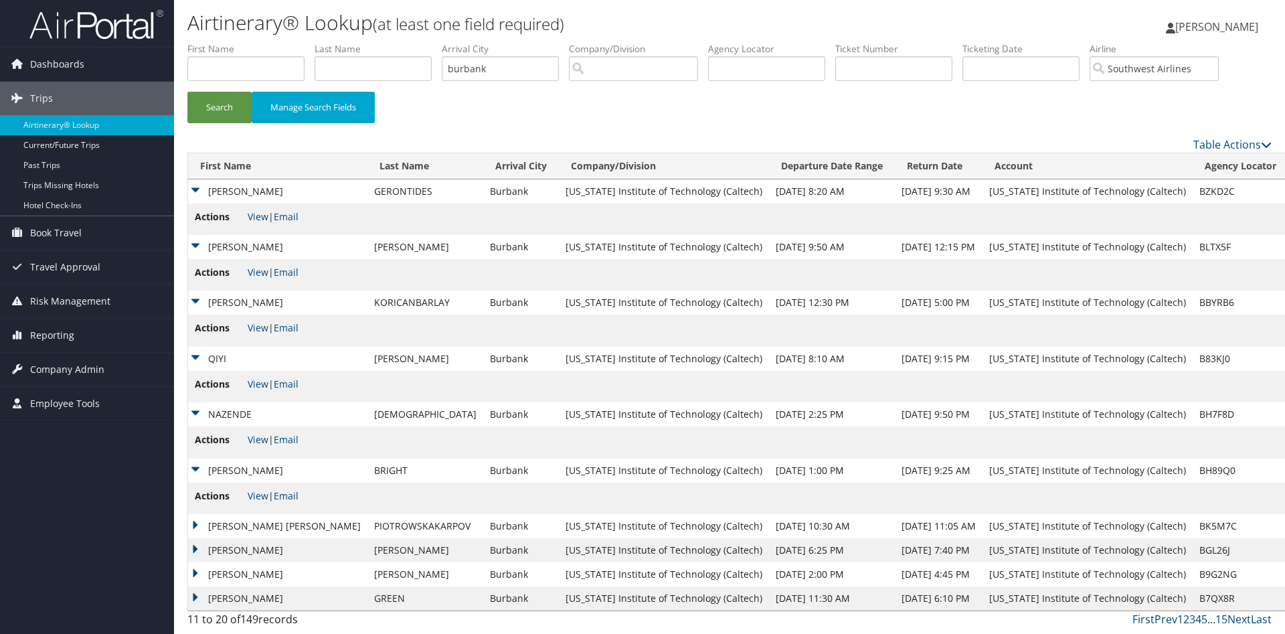
click at [195, 467] on td "JONTHAN MICHAEL" at bounding box center [277, 471] width 179 height 24
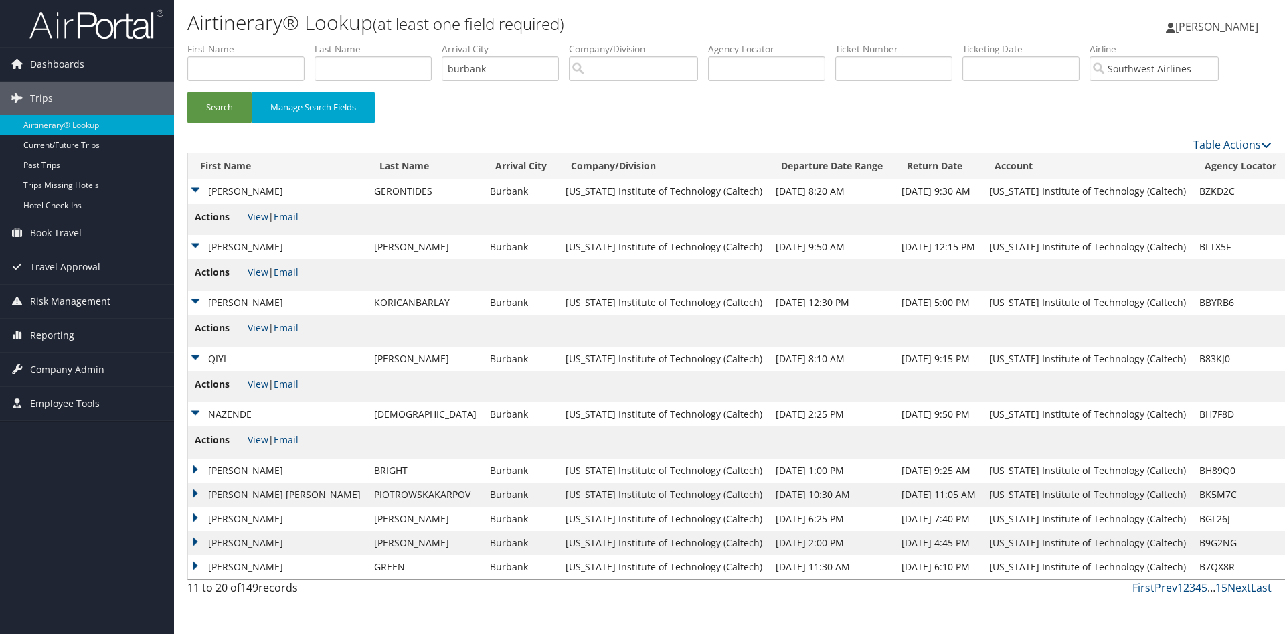
click at [196, 426] on td "NAZENDE" at bounding box center [277, 414] width 179 height 24
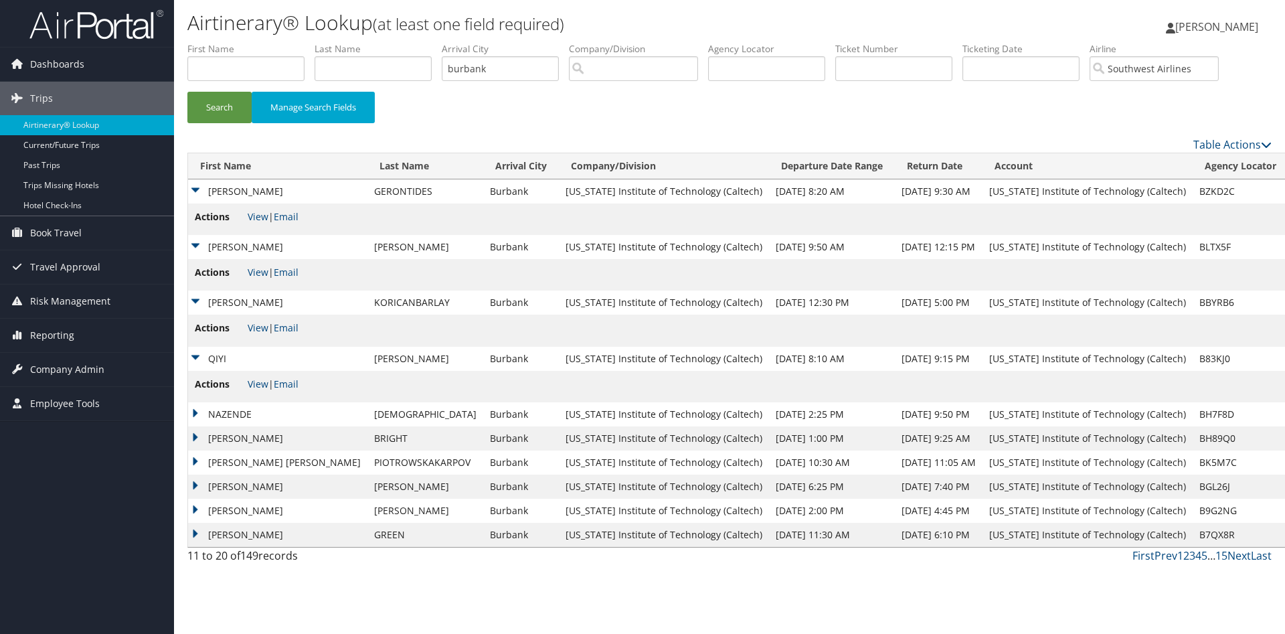
scroll to position [0, 0]
click at [197, 371] on td "QIYI" at bounding box center [277, 359] width 179 height 24
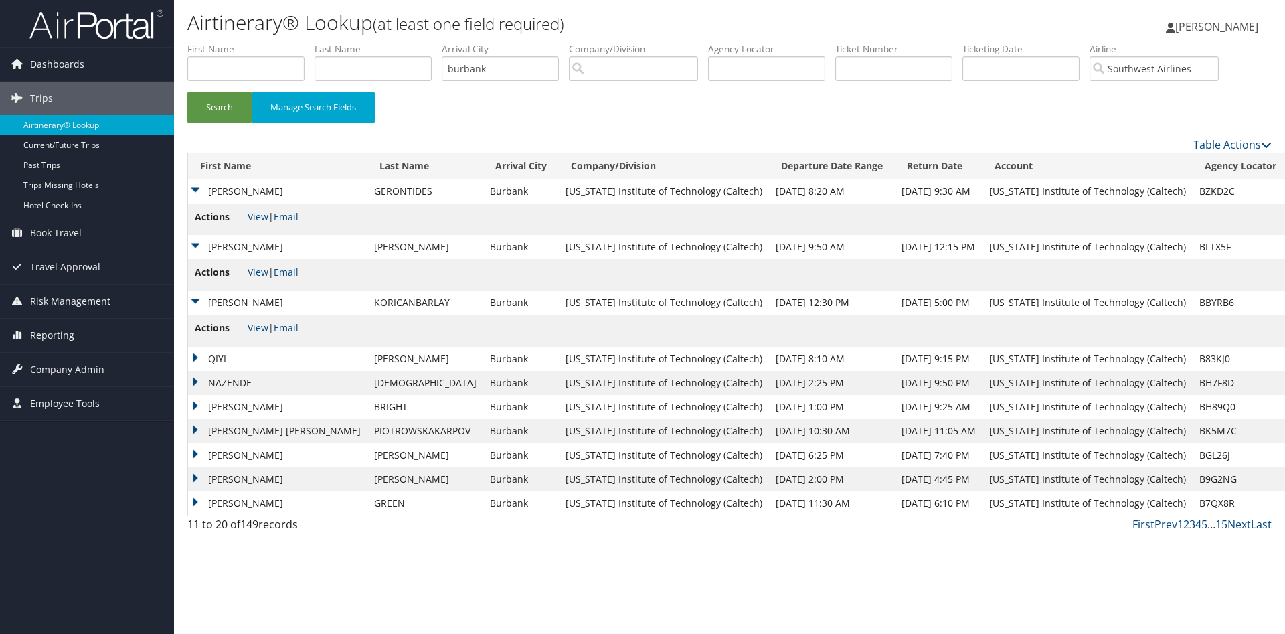
click at [198, 315] on td "EZRA" at bounding box center [277, 303] width 179 height 24
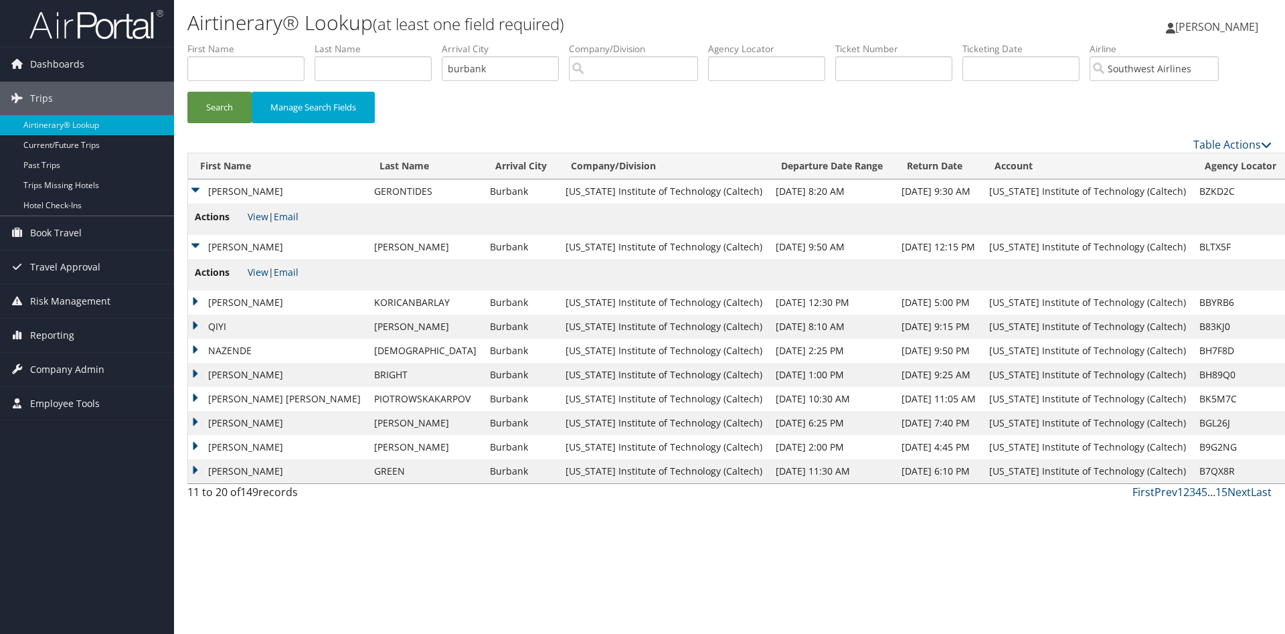
click at [196, 259] on td "MITCHELL" at bounding box center [277, 247] width 179 height 24
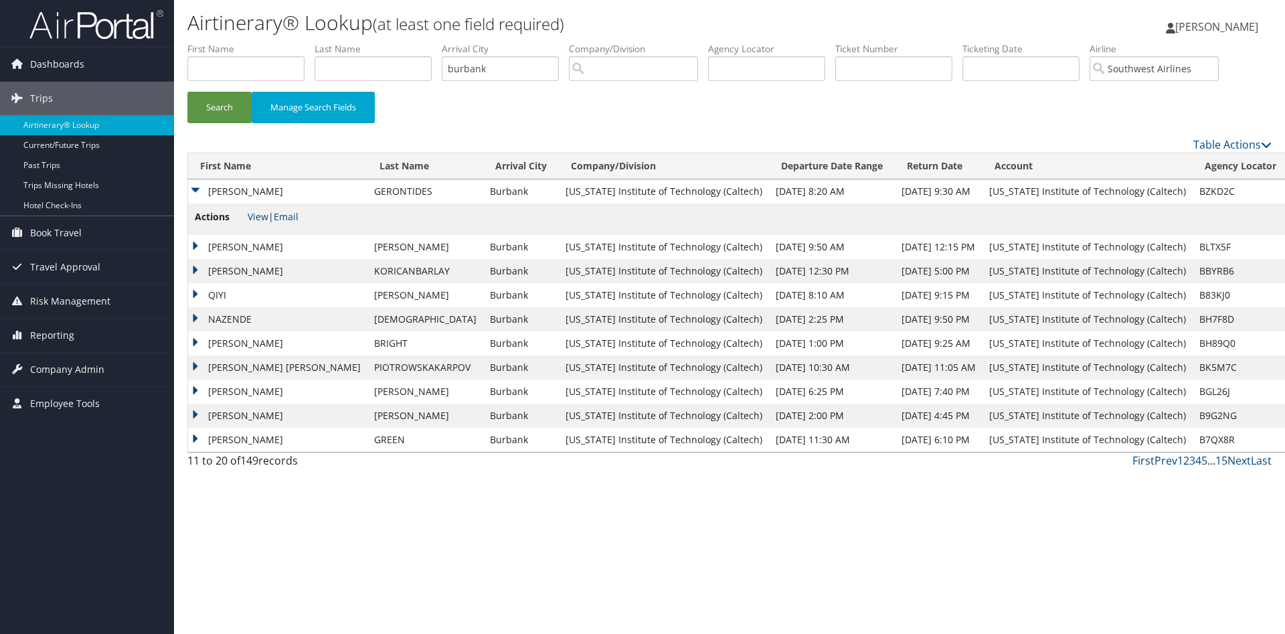
click at [193, 204] on td "JOHN" at bounding box center [277, 191] width 179 height 24
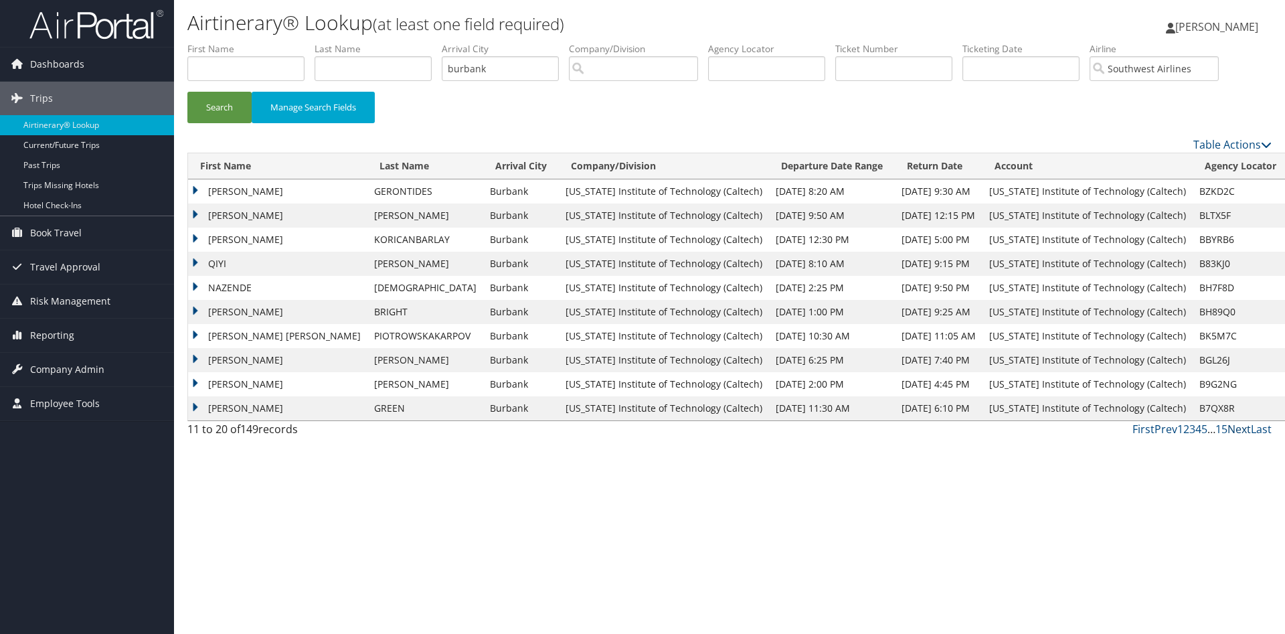
click at [1238, 436] on link "Next" at bounding box center [1239, 429] width 23 height 15
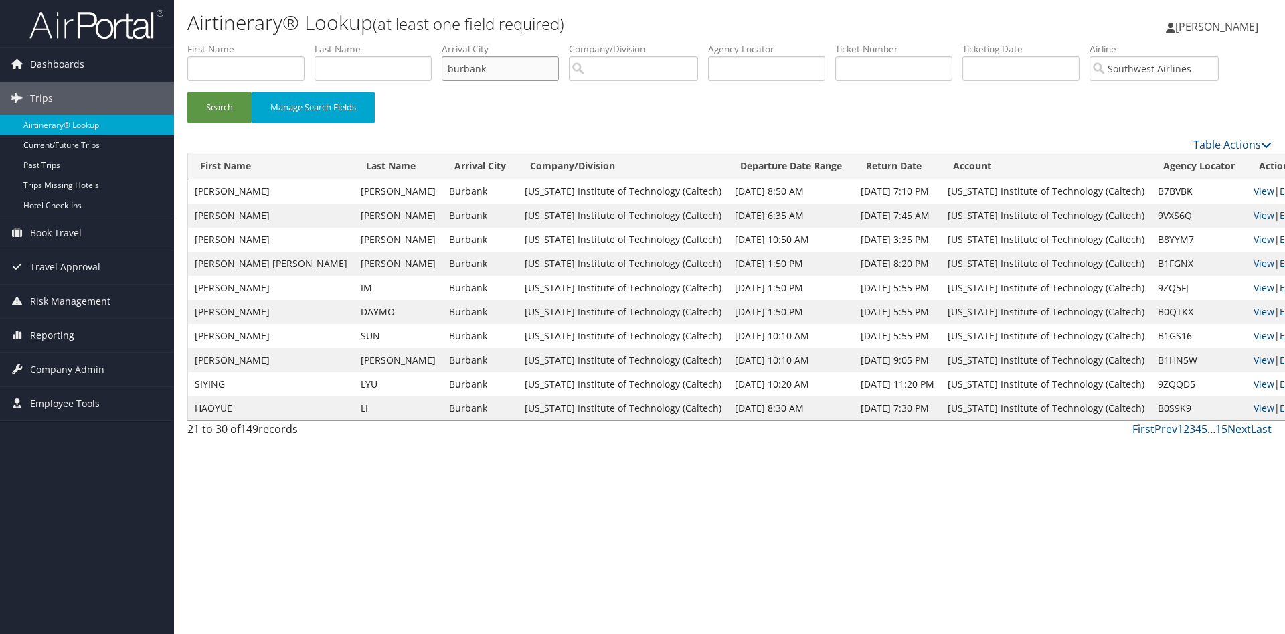
click at [508, 66] on input "burbank" at bounding box center [500, 68] width 117 height 25
drag, startPoint x: 508, startPoint y: 66, endPoint x: 456, endPoint y: 68, distance: 52.3
click at [456, 68] on input "burbank" at bounding box center [500, 68] width 117 height 25
type input "albuquerque"
click at [226, 123] on button "Search" at bounding box center [219, 107] width 64 height 31
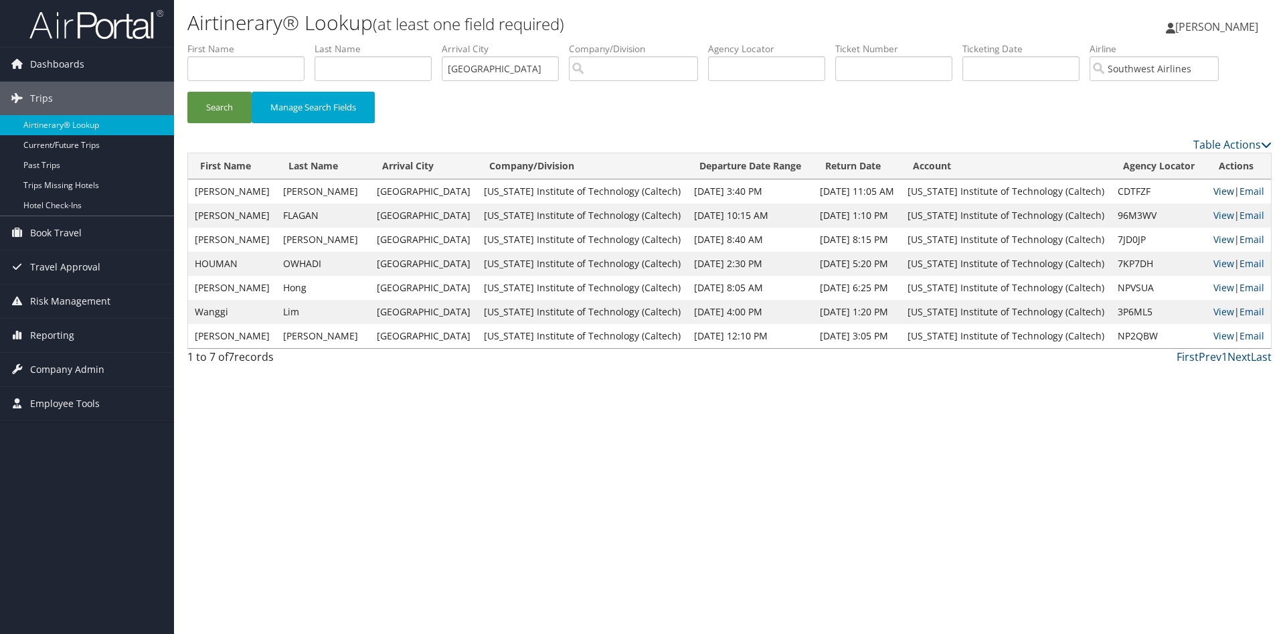
click at [1223, 197] on link "View" at bounding box center [1224, 191] width 21 height 13
click at [1243, 364] on link "Next" at bounding box center [1239, 356] width 23 height 15
click at [77, 146] on link "Current/Future Trips" at bounding box center [87, 145] width 174 height 20
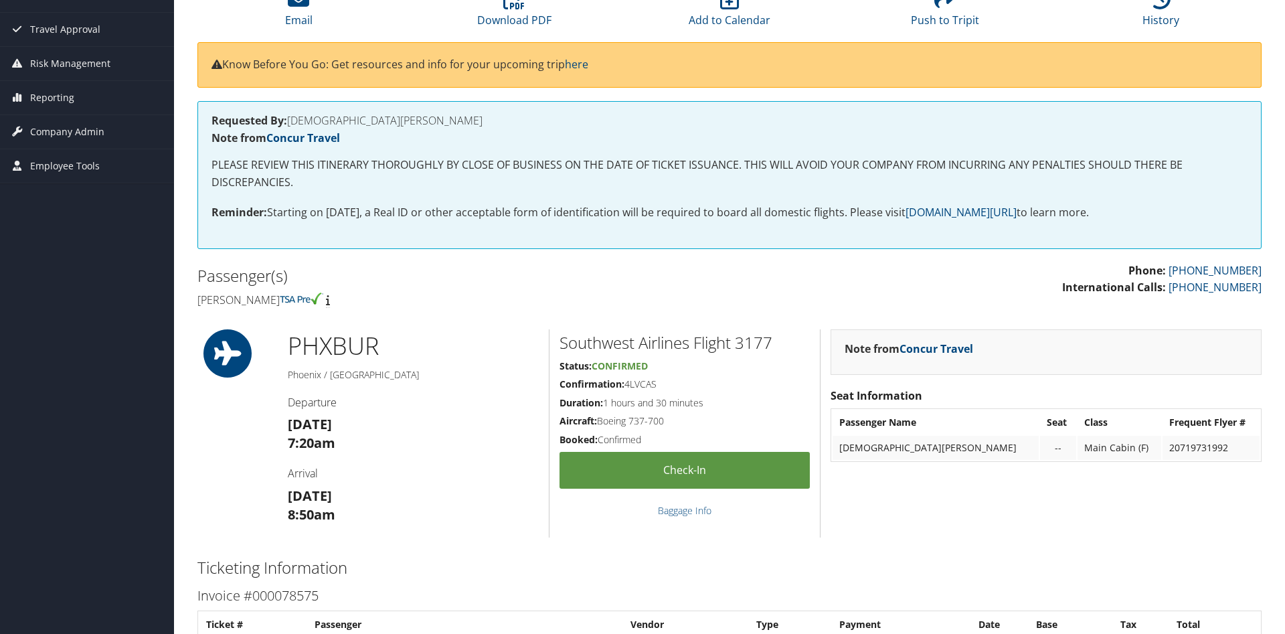
scroll to position [137, 0]
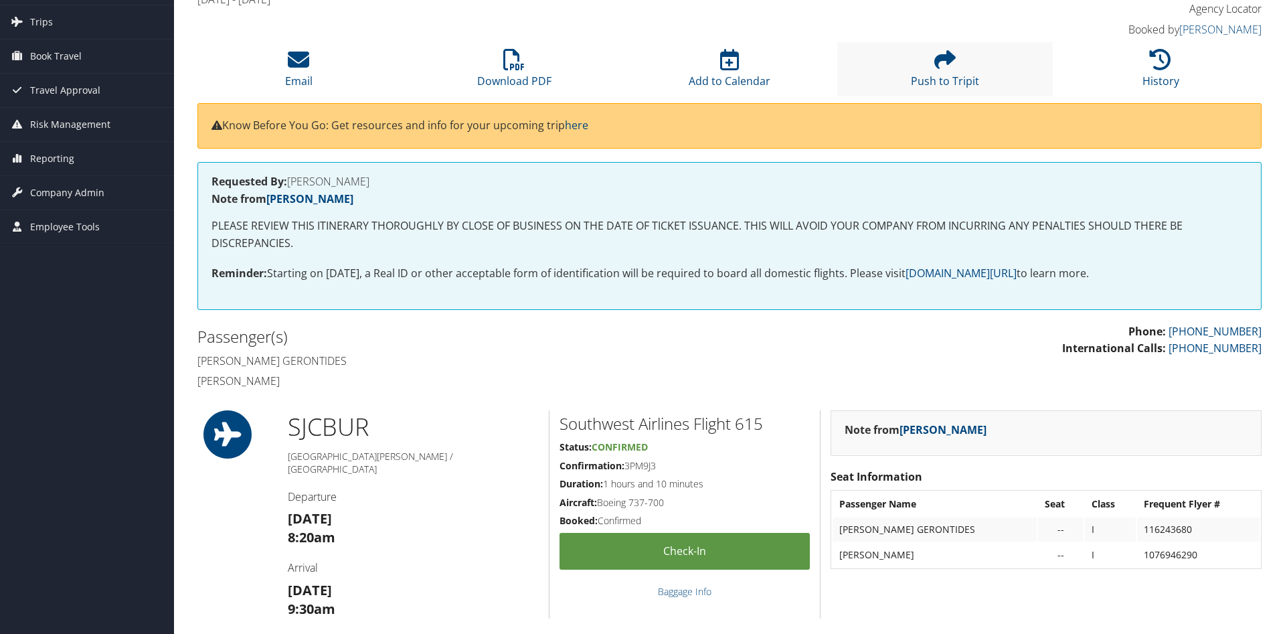
scroll to position [68, 0]
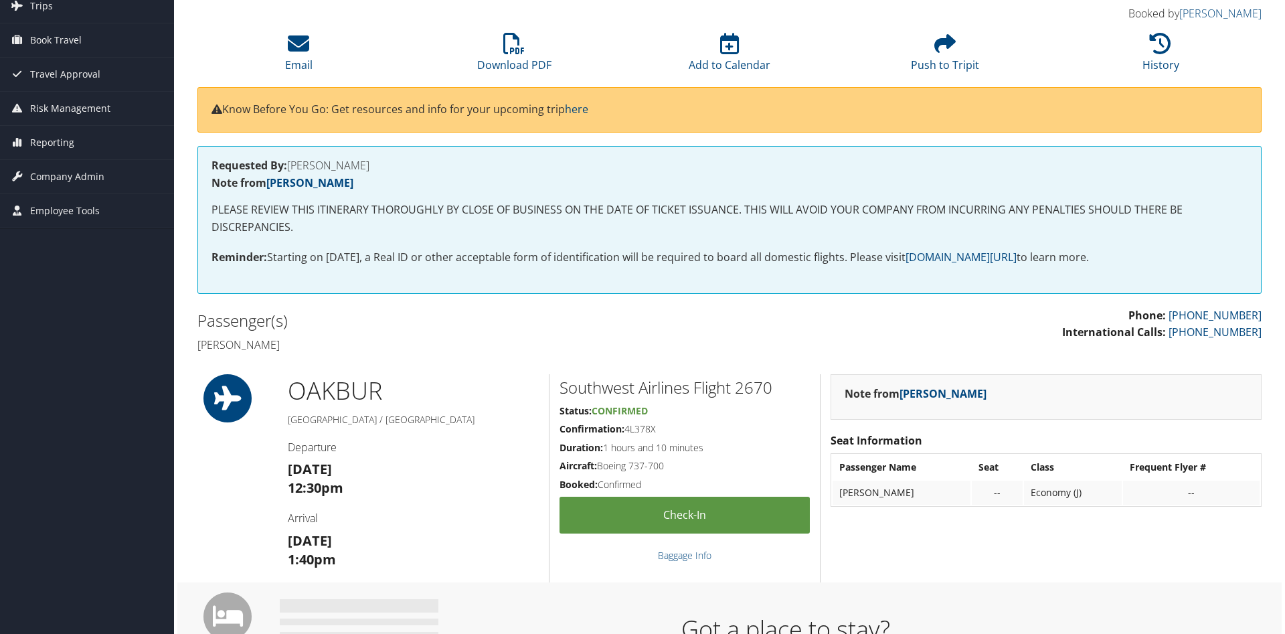
scroll to position [68, 0]
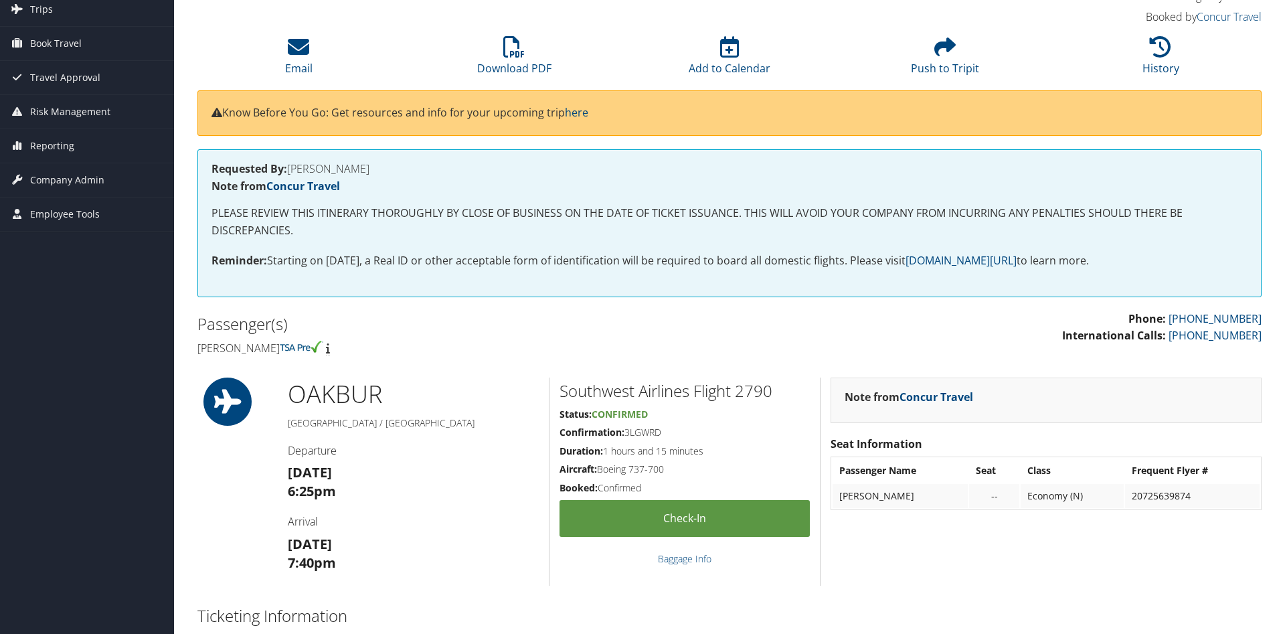
scroll to position [68, 0]
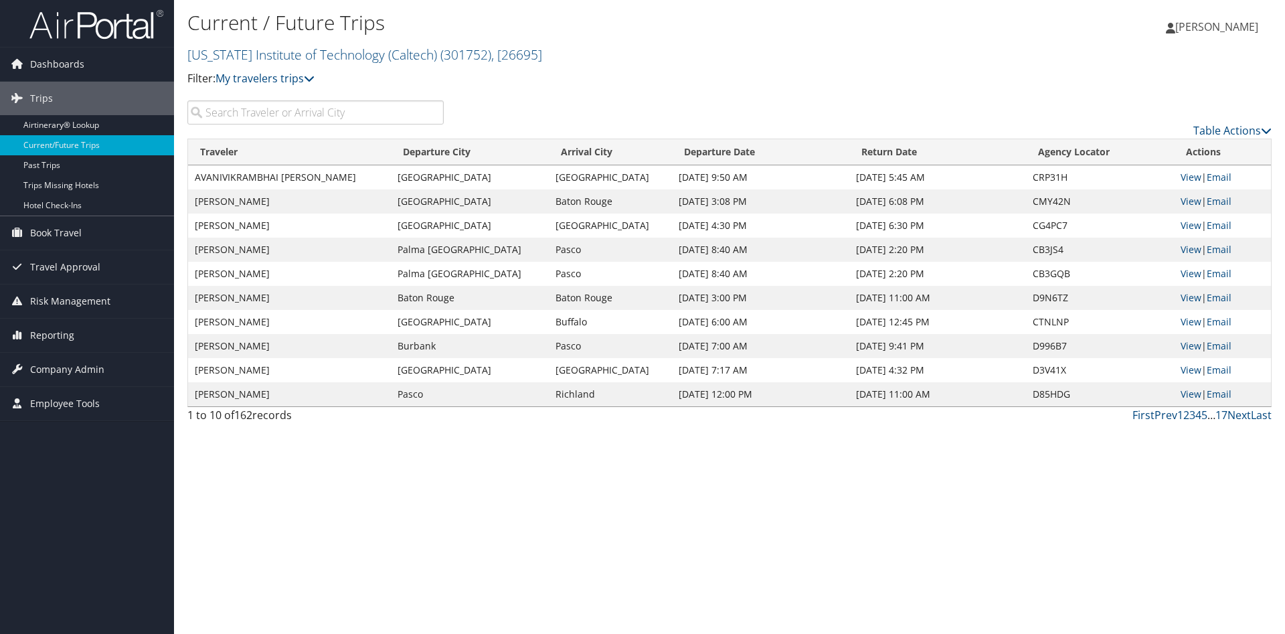
click at [246, 112] on input "search" at bounding box center [315, 112] width 256 height 24
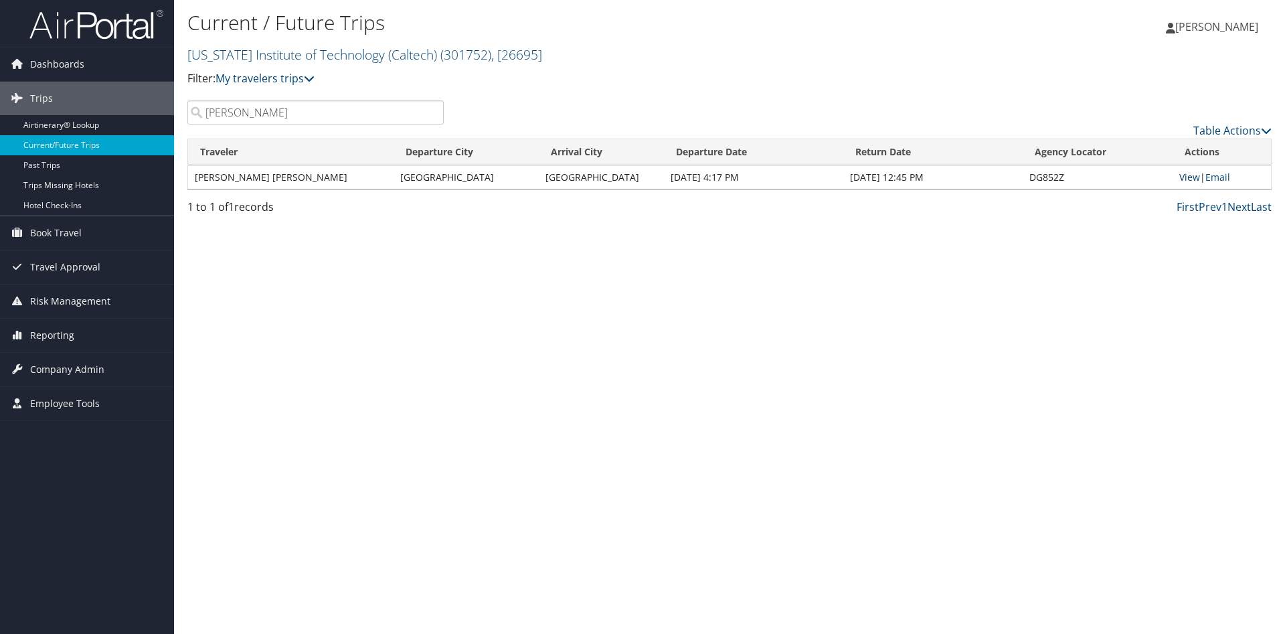
type input "[PERSON_NAME]"
click at [1190, 177] on link "View" at bounding box center [1190, 177] width 21 height 13
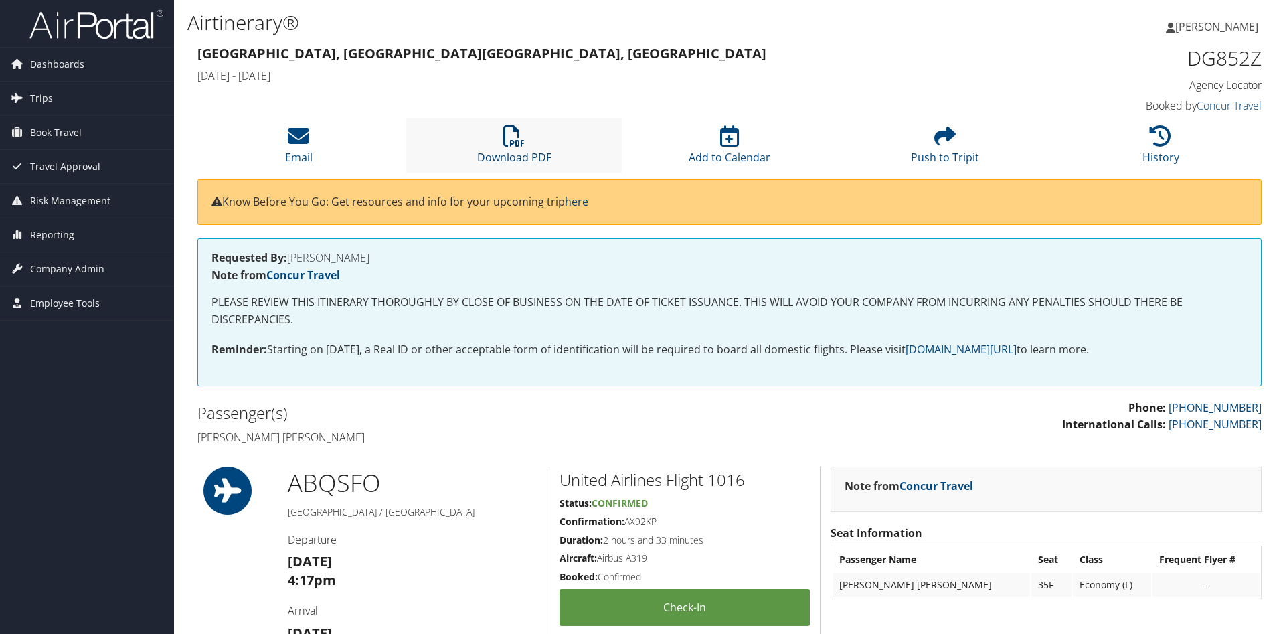
click at [516, 147] on icon at bounding box center [513, 135] width 21 height 21
click at [1240, 23] on span "[PERSON_NAME]" at bounding box center [1217, 26] width 83 height 15
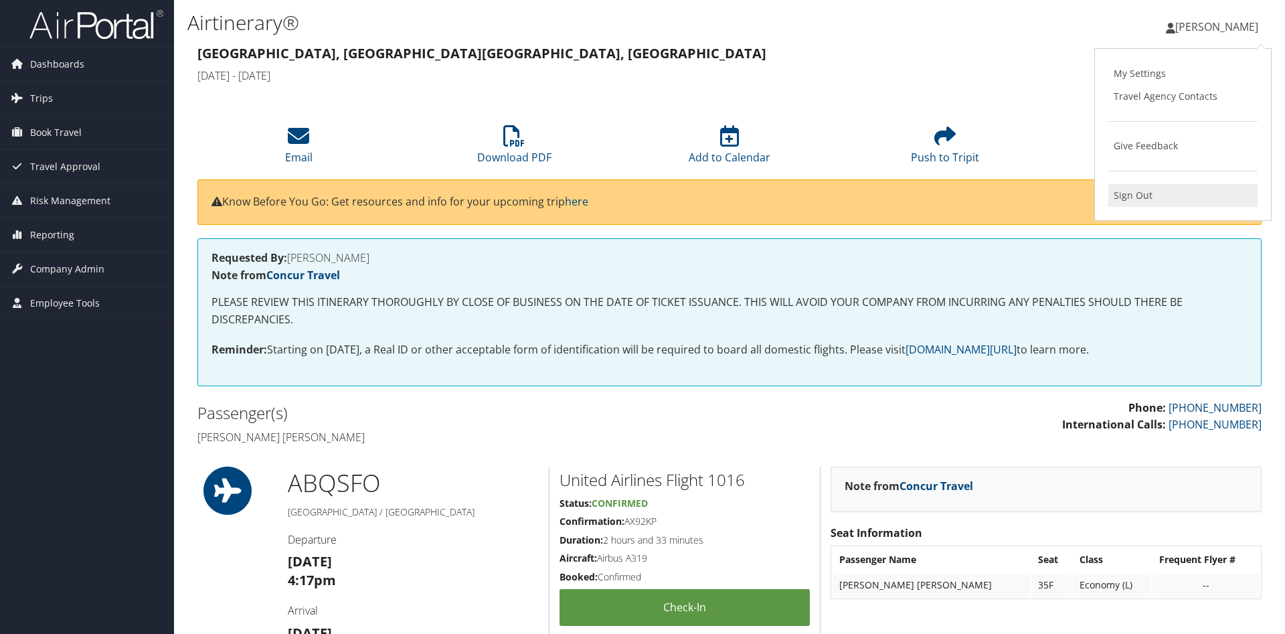
click at [1137, 193] on link "Sign Out" at bounding box center [1183, 195] width 149 height 23
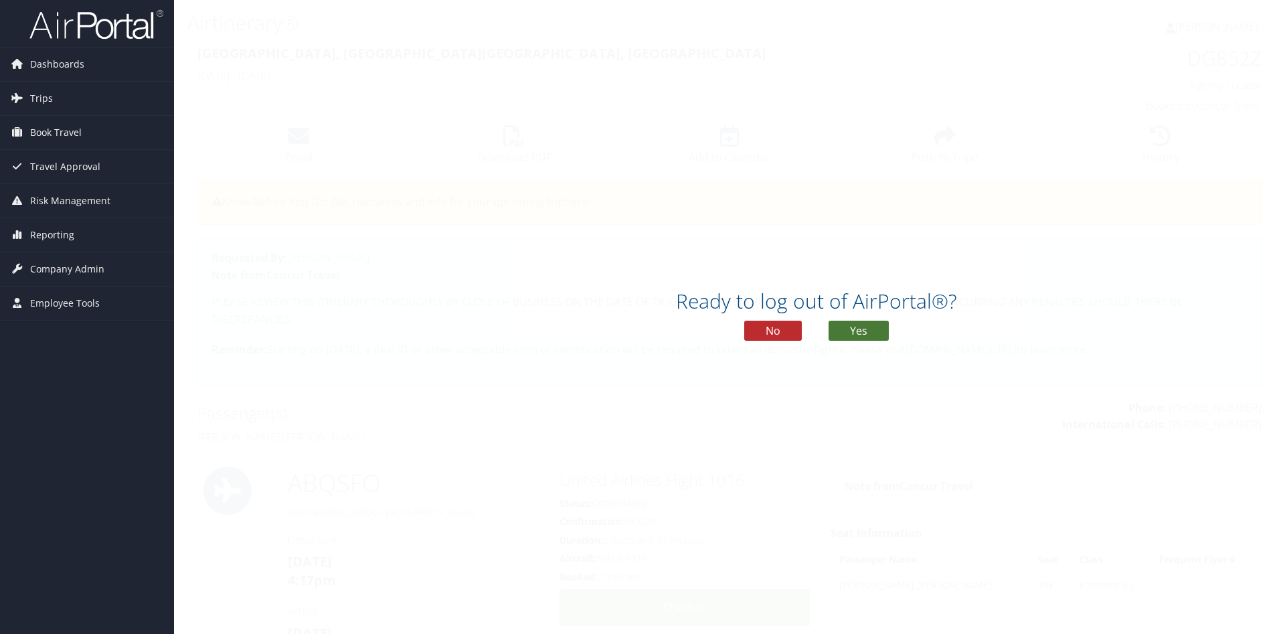
click at [871, 333] on button "Yes" at bounding box center [859, 331] width 60 height 20
